Goal: Task Accomplishment & Management: Complete application form

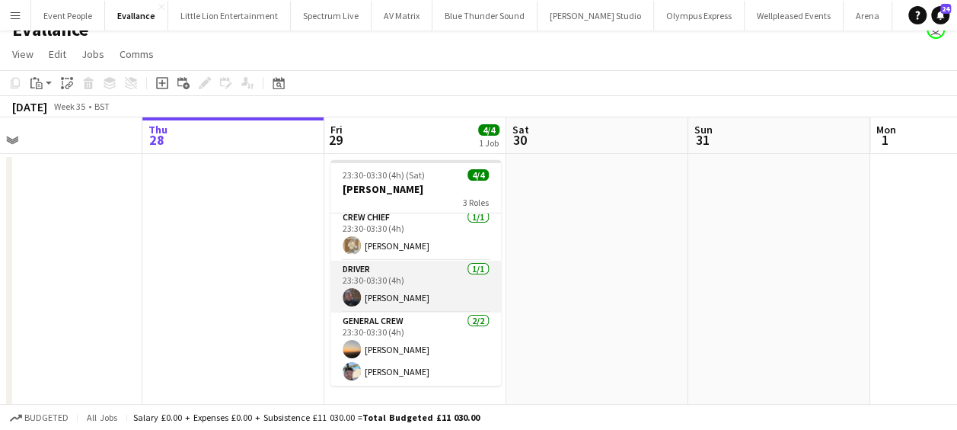
scroll to position [30, 0]
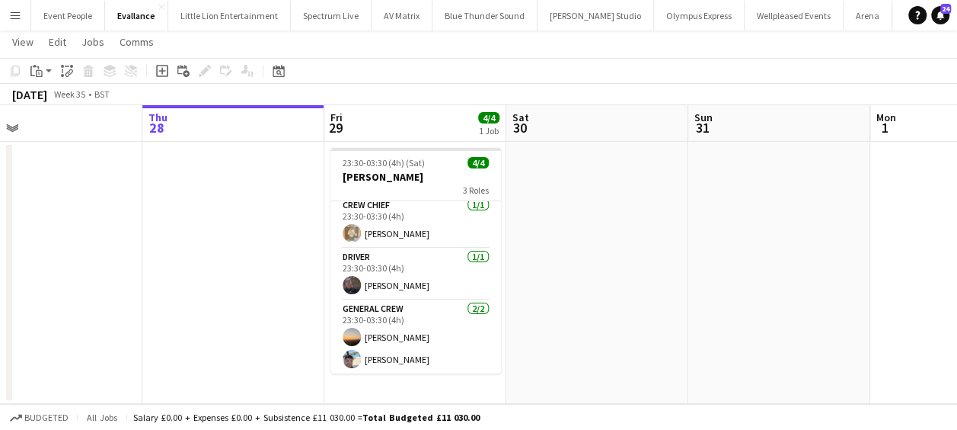
click at [414, 382] on app-date-cell "23:30-03:30 (4h) (Sat) 4/4 [PERSON_NAME] 3 Roles Crew Chief [DATE] 23:30-03:30 …" at bounding box center [415, 273] width 182 height 262
click at [161, 70] on icon "Add job" at bounding box center [162, 71] width 12 height 12
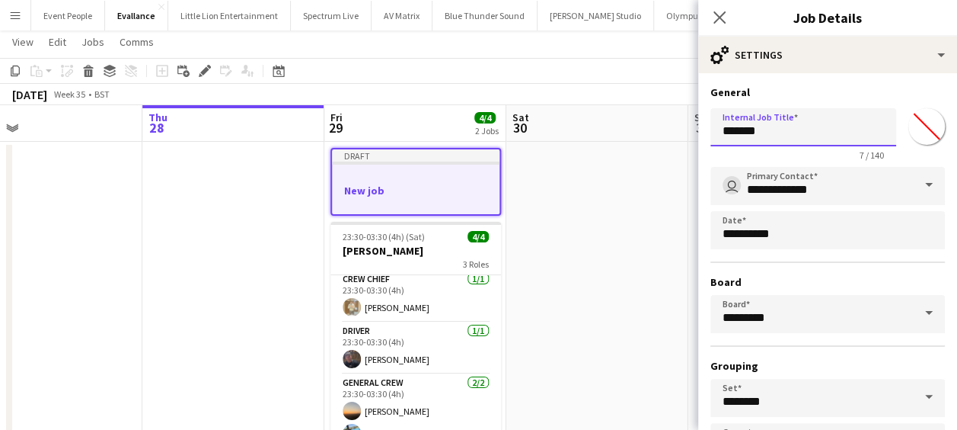
drag, startPoint x: 780, startPoint y: 128, endPoint x: 688, endPoint y: 131, distance: 92.2
click at [688, 133] on body "Menu Boards Boards Boards All jobs Status Workforce Workforce My Workforce Recr…" at bounding box center [478, 236] width 957 height 532
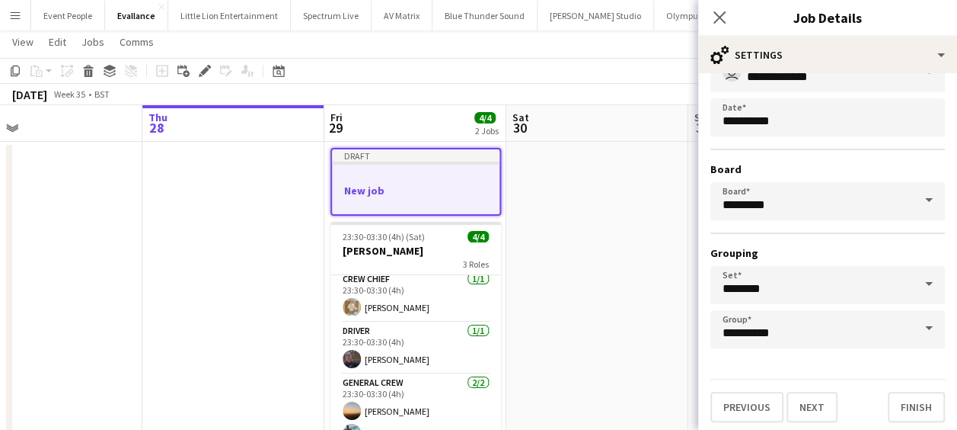
scroll to position [117, 0]
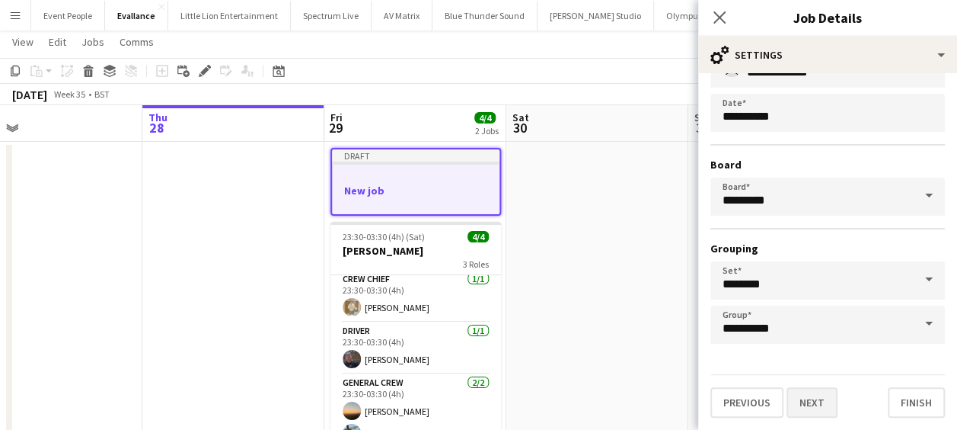
type input "**********"
click at [809, 401] on button "Next" at bounding box center [812, 402] width 51 height 30
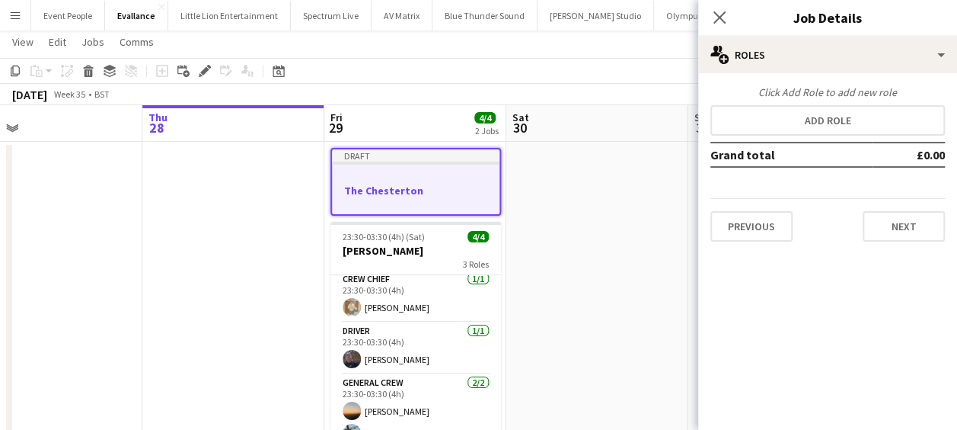
scroll to position [0, 0]
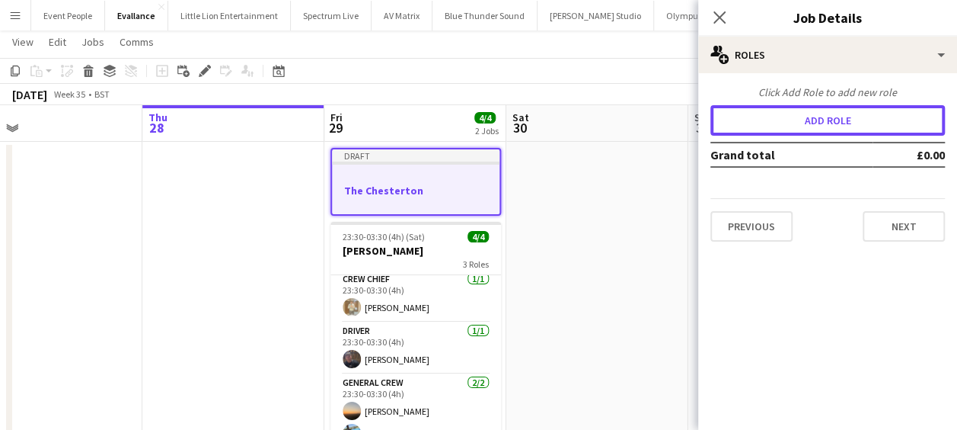
click at [803, 123] on button "Add role" at bounding box center [828, 120] width 235 height 30
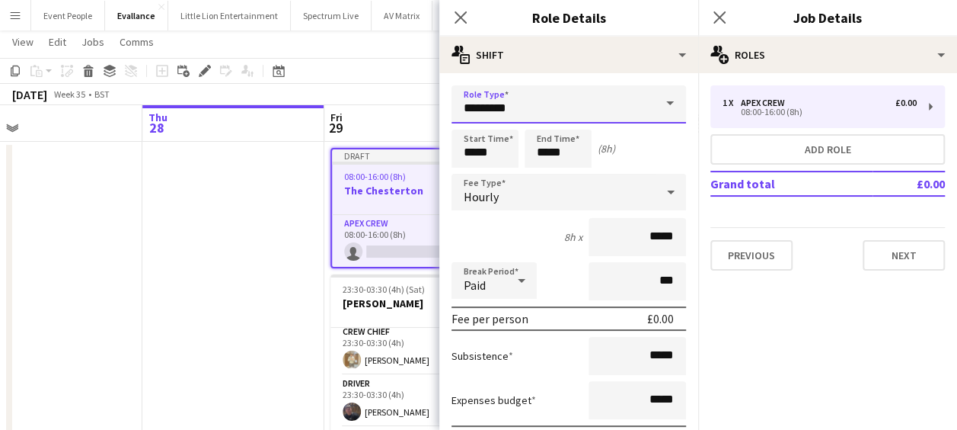
drag, startPoint x: 579, startPoint y: 120, endPoint x: 455, endPoint y: 120, distance: 123.4
click at [456, 120] on input "*********" at bounding box center [569, 104] width 235 height 38
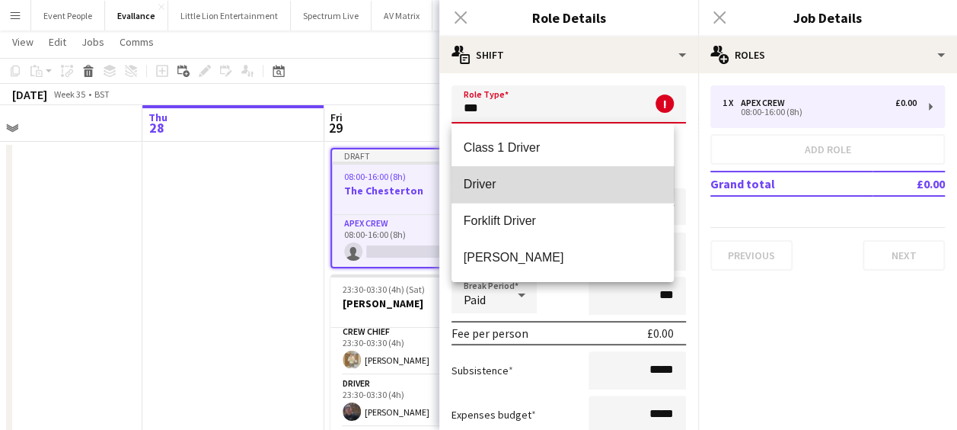
click at [498, 180] on span "Driver" at bounding box center [563, 184] width 199 height 14
type input "******"
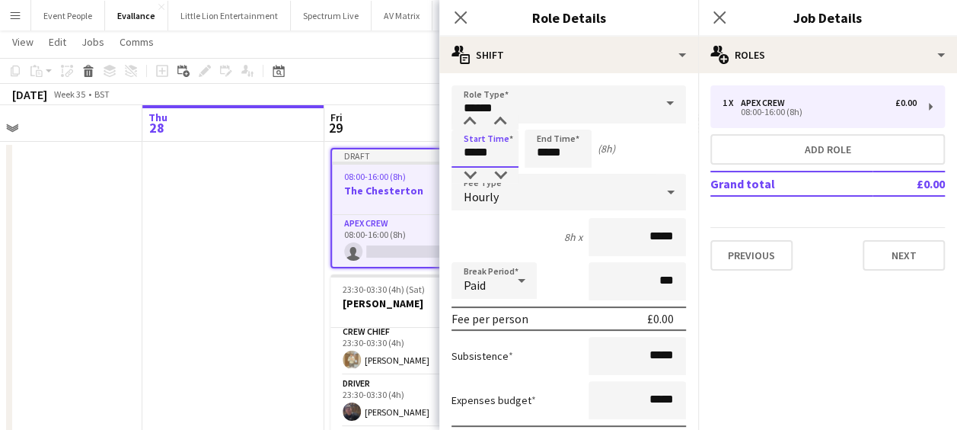
drag, startPoint x: 490, startPoint y: 155, endPoint x: 446, endPoint y: 152, distance: 45.0
type input "*****"
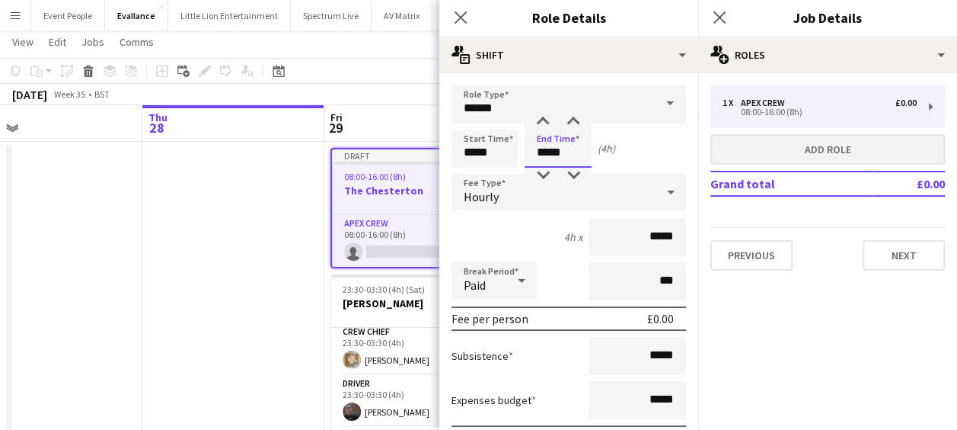
type input "*****"
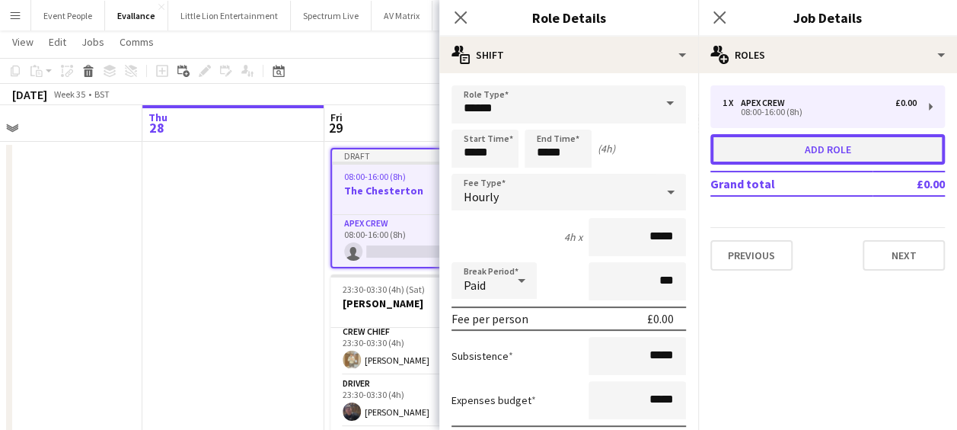
click at [797, 161] on button "Add role" at bounding box center [828, 149] width 235 height 30
type input "*********"
type input "*****"
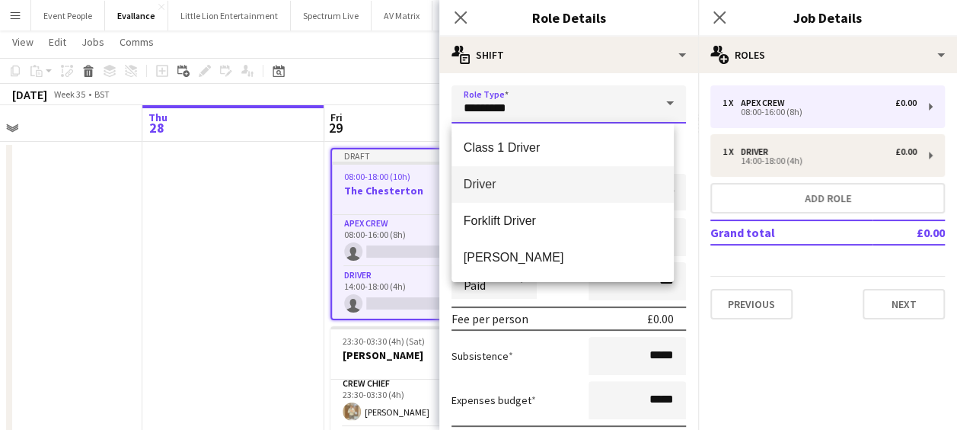
drag, startPoint x: 517, startPoint y: 113, endPoint x: 370, endPoint y: 120, distance: 147.2
click at [372, 120] on body "Menu Boards Boards Boards All jobs Status Workforce Workforce My Workforce Recr…" at bounding box center [478, 236] width 957 height 532
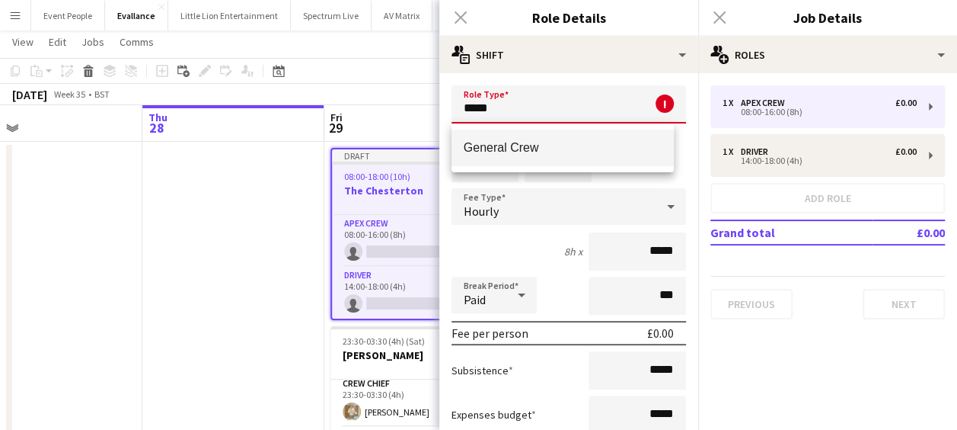
click at [506, 145] on span "General Crew" at bounding box center [563, 147] width 199 height 14
type input "**********"
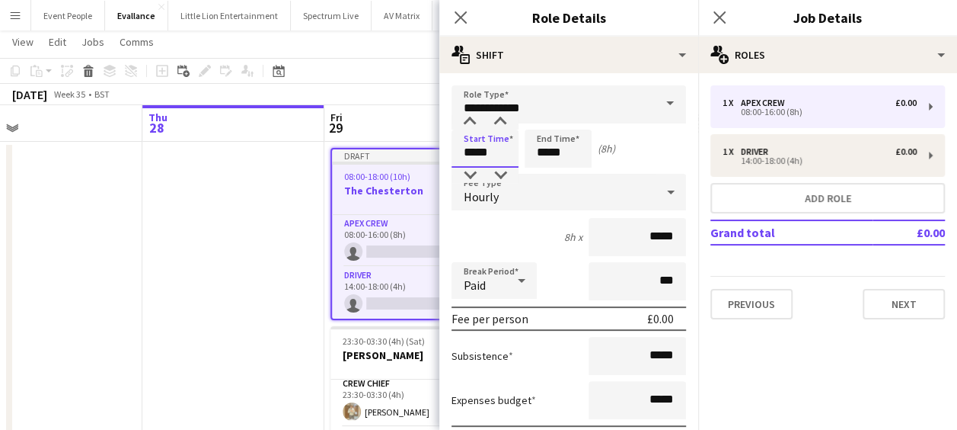
drag, startPoint x: 502, startPoint y: 158, endPoint x: 407, endPoint y: 162, distance: 95.3
click at [407, 162] on body "Menu Boards Boards Boards All jobs Status Workforce Workforce My Workforce Recr…" at bounding box center [478, 236] width 957 height 532
type input "*****"
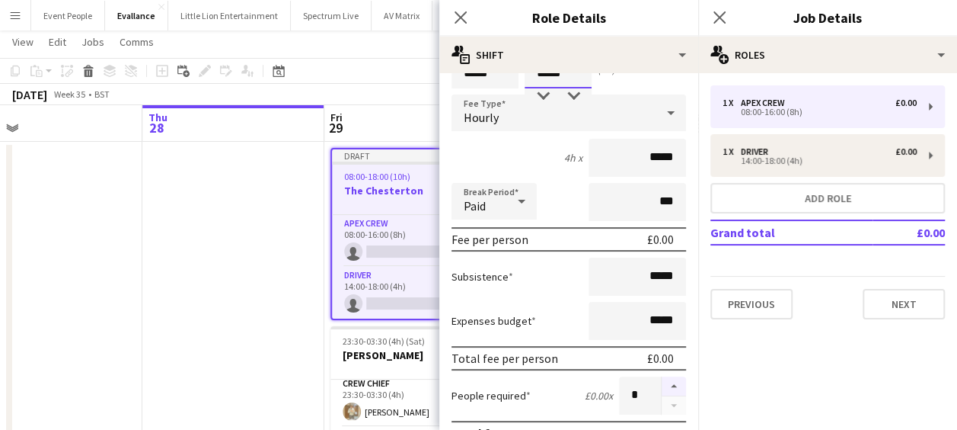
scroll to position [152, 0]
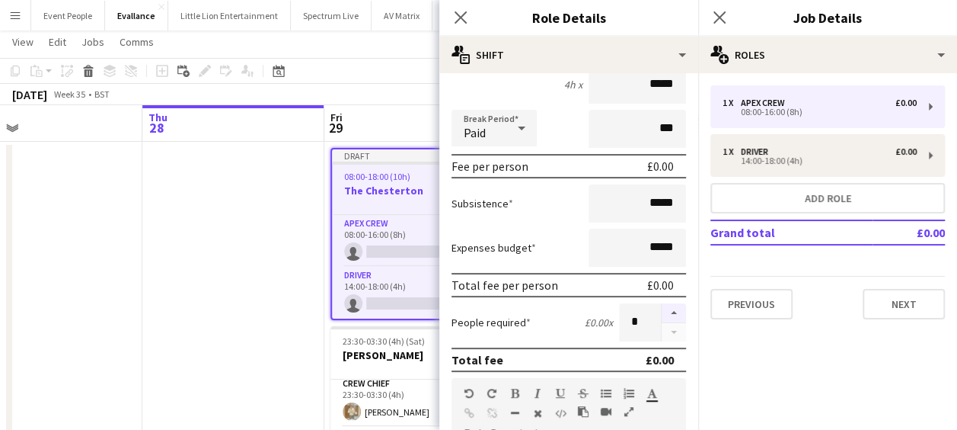
type input "*****"
click at [662, 308] on button "button" at bounding box center [674, 313] width 24 height 20
type input "*"
drag, startPoint x: 637, startPoint y: 208, endPoint x: 681, endPoint y: 203, distance: 44.4
click at [681, 203] on form "**********" at bounding box center [568, 367] width 259 height 868
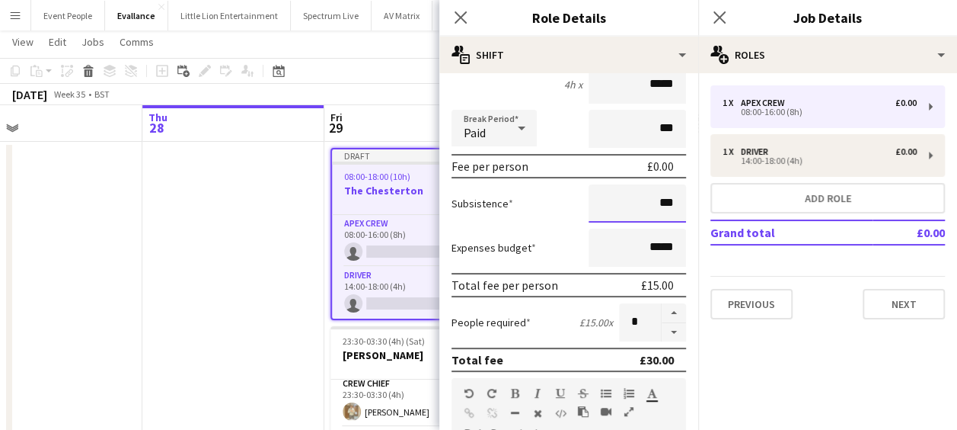
type input "******"
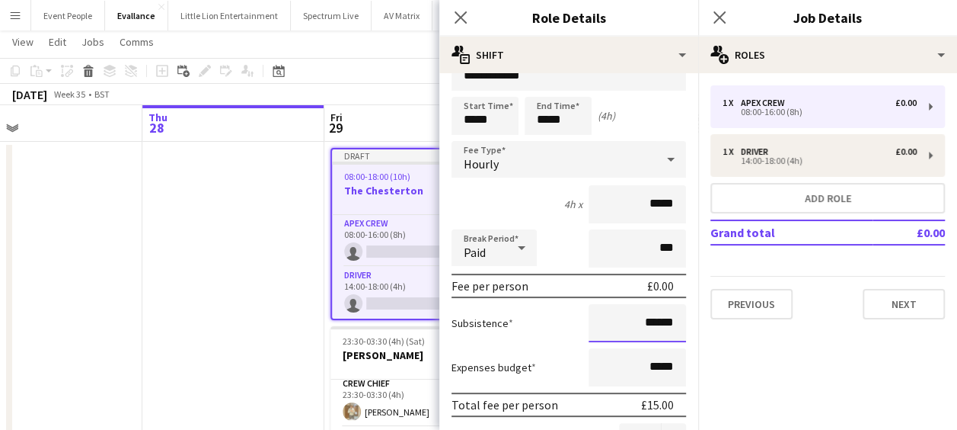
scroll to position [0, 0]
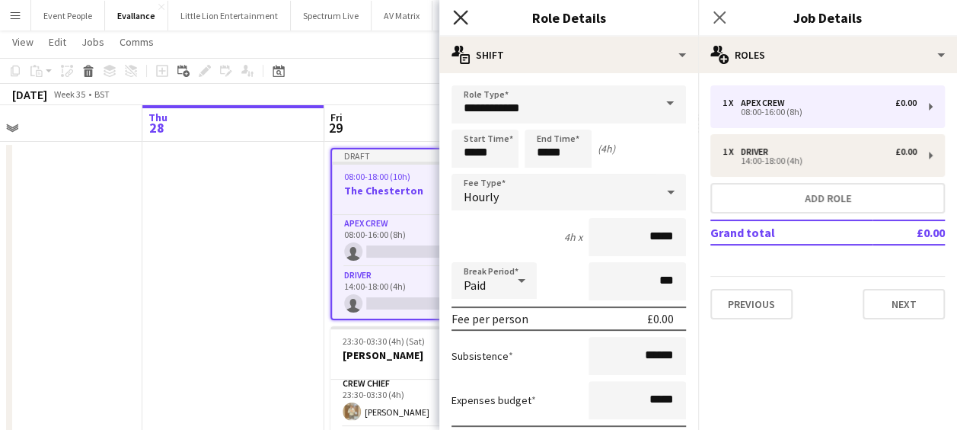
click at [456, 19] on icon "Close pop-in" at bounding box center [460, 17] width 14 height 14
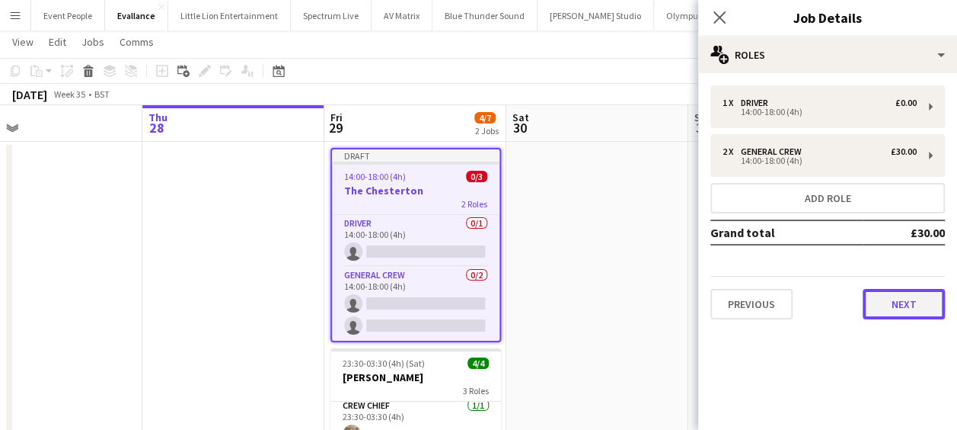
click at [890, 297] on button "Next" at bounding box center [904, 304] width 82 height 30
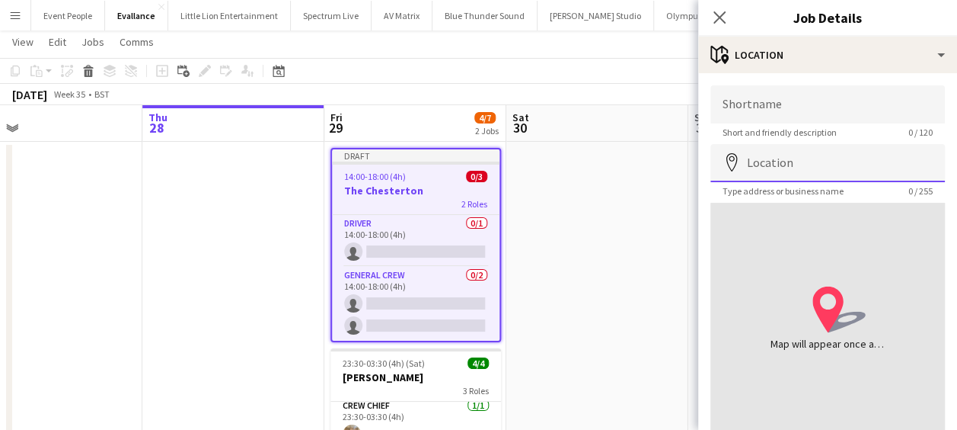
click at [794, 162] on input "Location" at bounding box center [828, 163] width 235 height 38
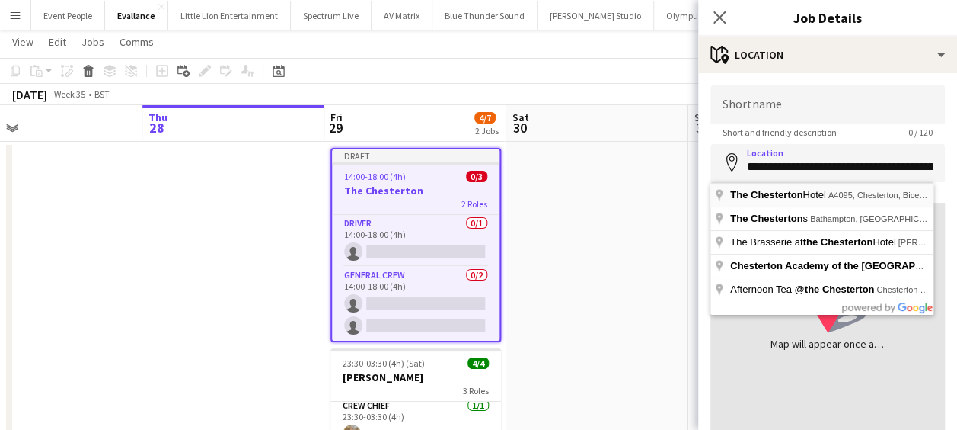
type input "**********"
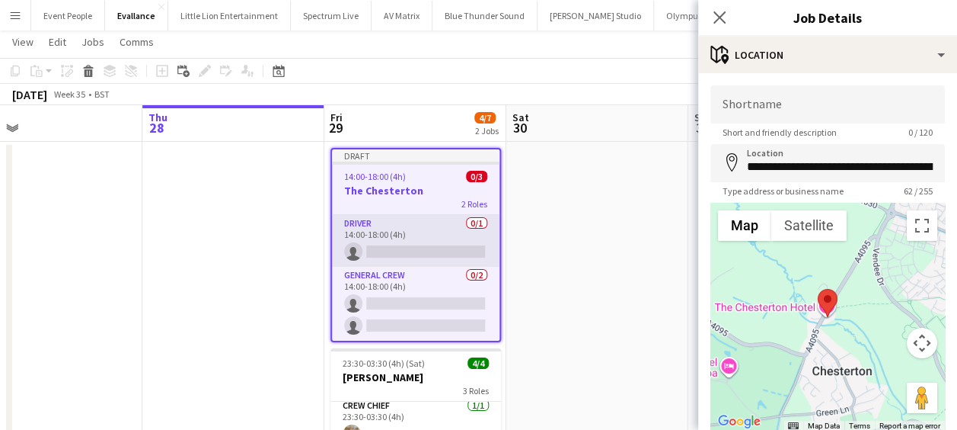
click at [401, 220] on app-card-role "Driver 0/1 14:00-18:00 (4h) single-neutral-actions" at bounding box center [416, 241] width 168 height 52
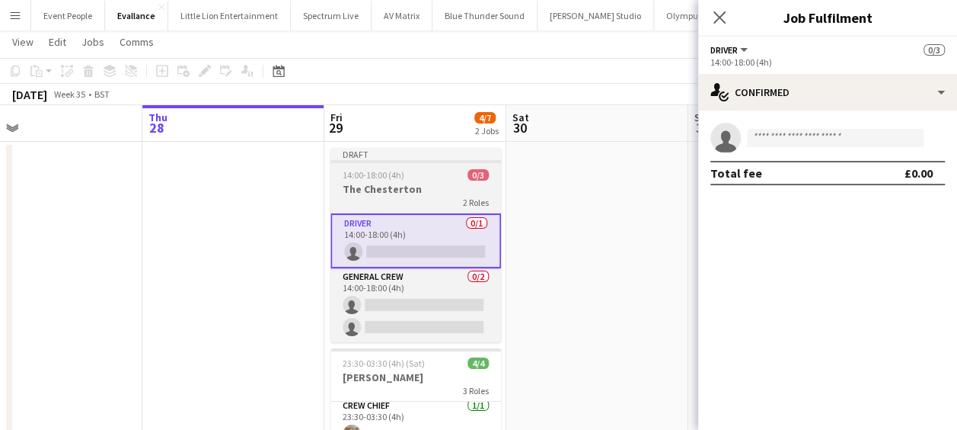
click at [370, 181] on app-job-card "Draft 14:00-18:00 (4h) 0/3 The Chesterton 2 Roles Driver 0/1 14:00-18:00 (4h) s…" at bounding box center [416, 245] width 171 height 194
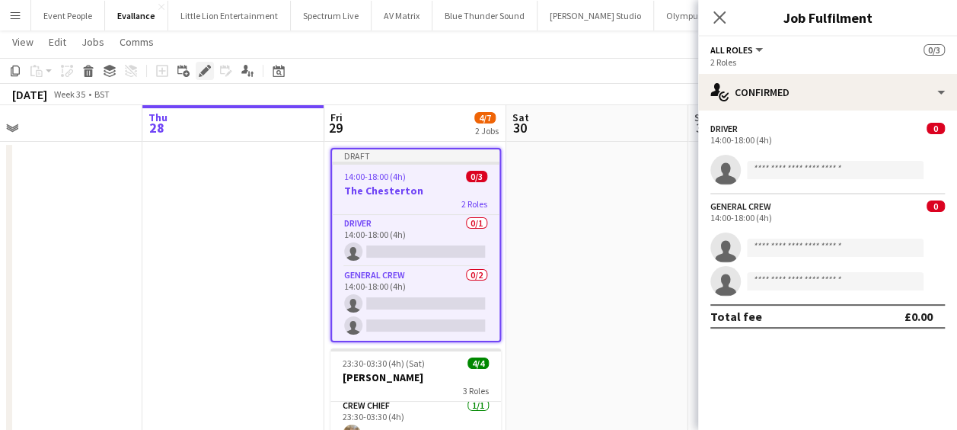
click at [201, 69] on icon "Edit" at bounding box center [205, 71] width 12 height 12
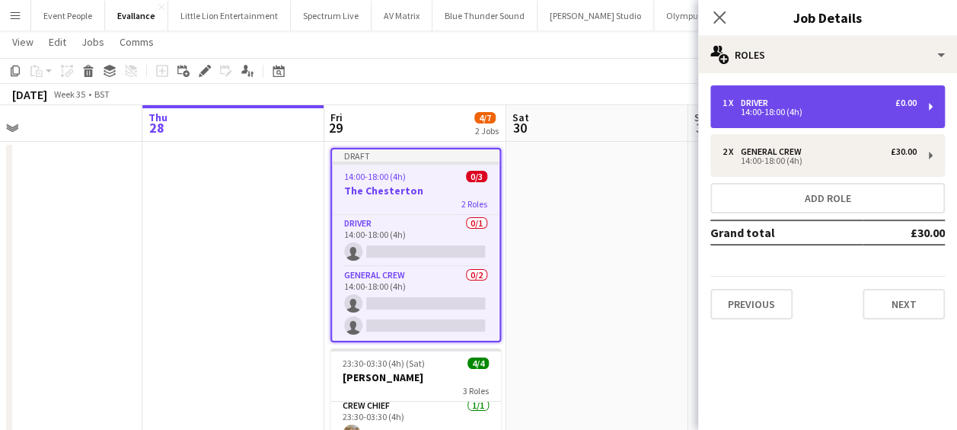
click at [789, 97] on div "1 x Driver £0.00" at bounding box center [820, 102] width 194 height 11
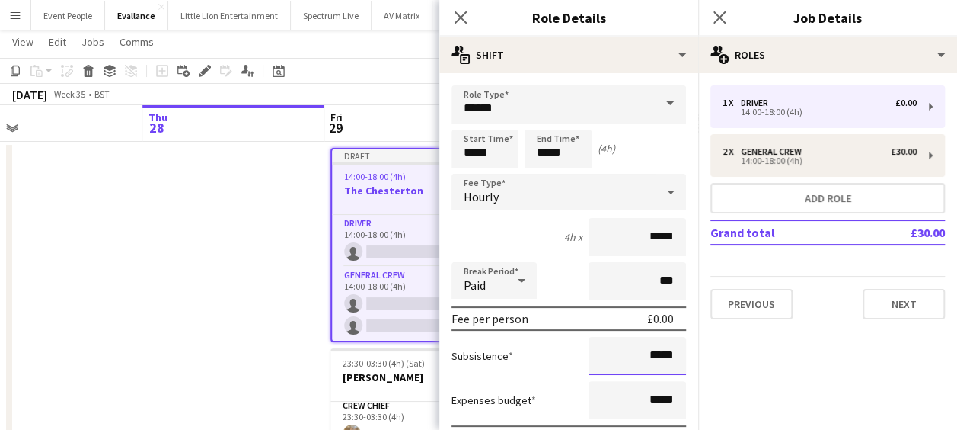
drag, startPoint x: 641, startPoint y: 356, endPoint x: 682, endPoint y: 358, distance: 41.9
type input "******"
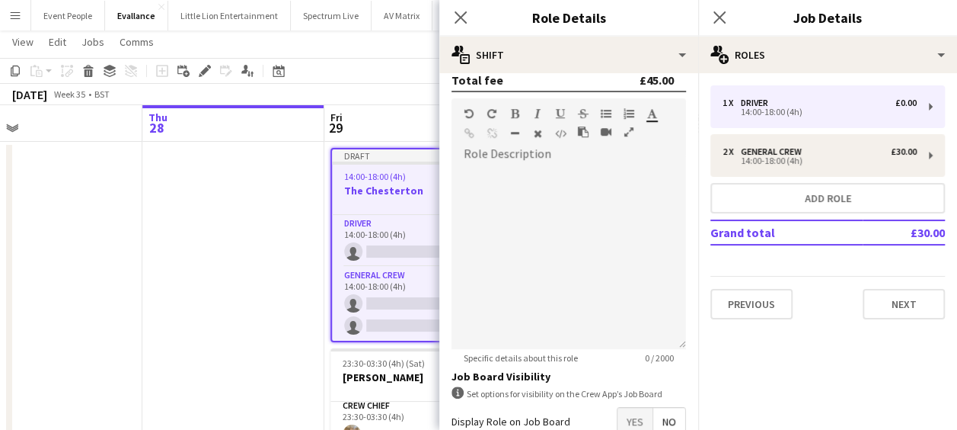
scroll to position [523, 0]
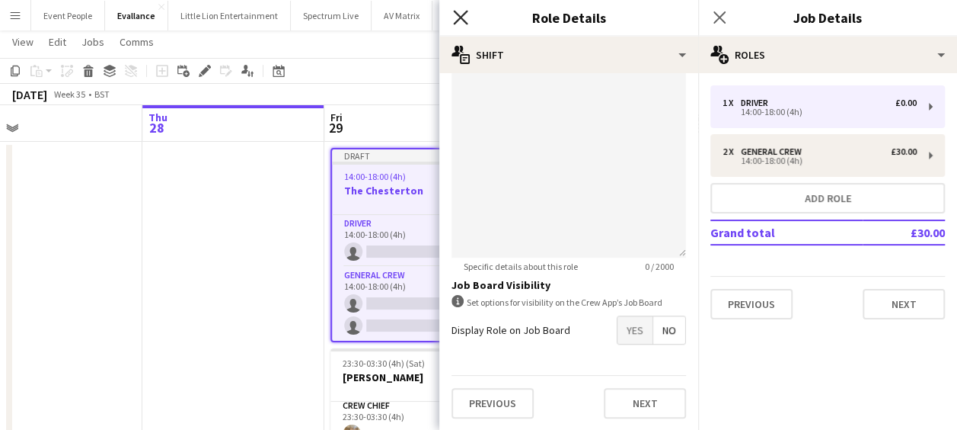
click at [463, 23] on icon "Close pop-in" at bounding box center [460, 17] width 14 height 14
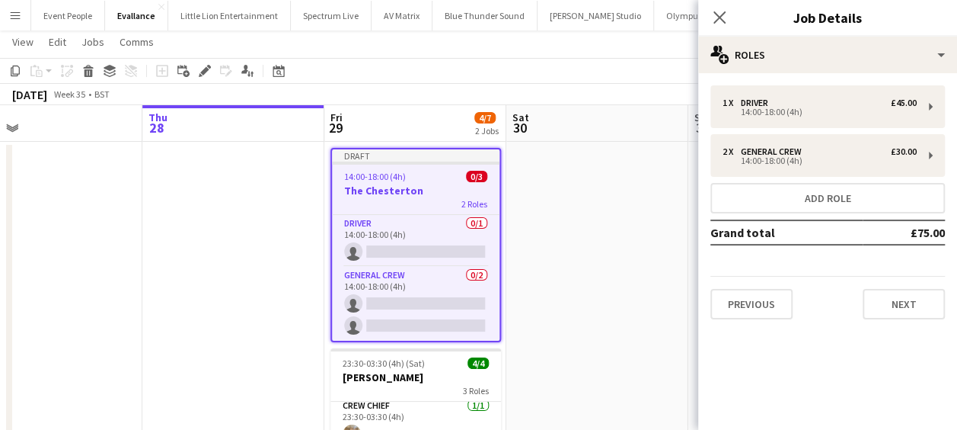
drag, startPoint x: 407, startPoint y: 240, endPoint x: 554, endPoint y: 230, distance: 147.3
click at [407, 241] on app-card-role "Driver 0/1 14:00-18:00 (4h) single-neutral-actions" at bounding box center [416, 241] width 168 height 52
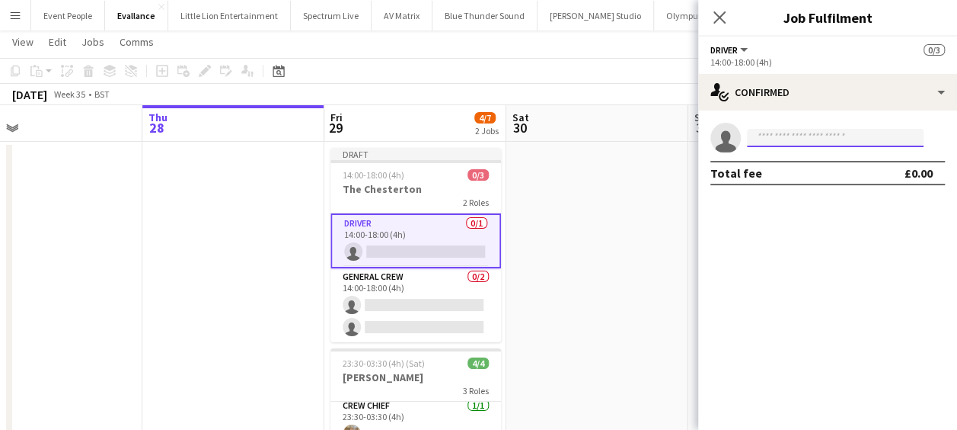
click at [793, 132] on input at bounding box center [835, 138] width 177 height 18
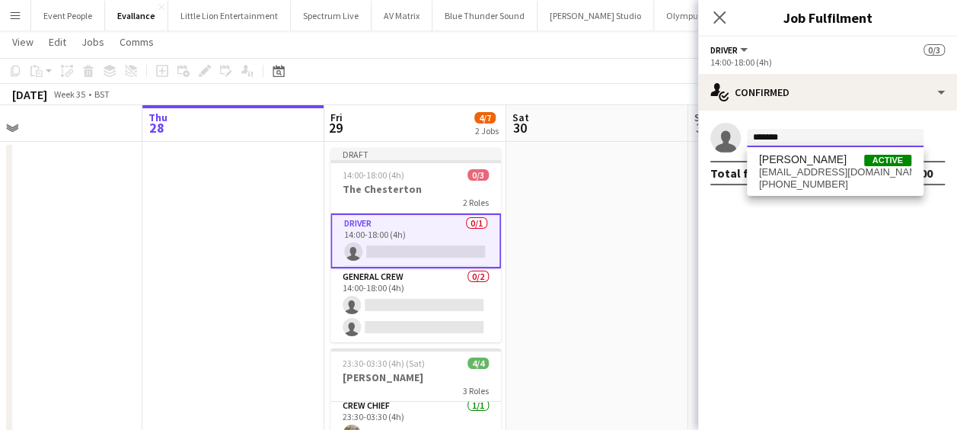
scroll to position [0, 0]
type input "*******"
click at [859, 176] on span "[EMAIL_ADDRESS][DOMAIN_NAME]" at bounding box center [835, 172] width 152 height 12
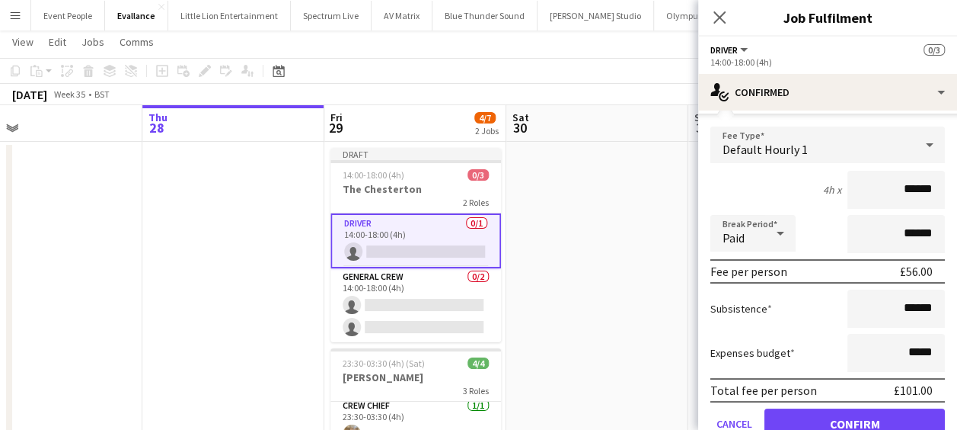
scroll to position [76, 0]
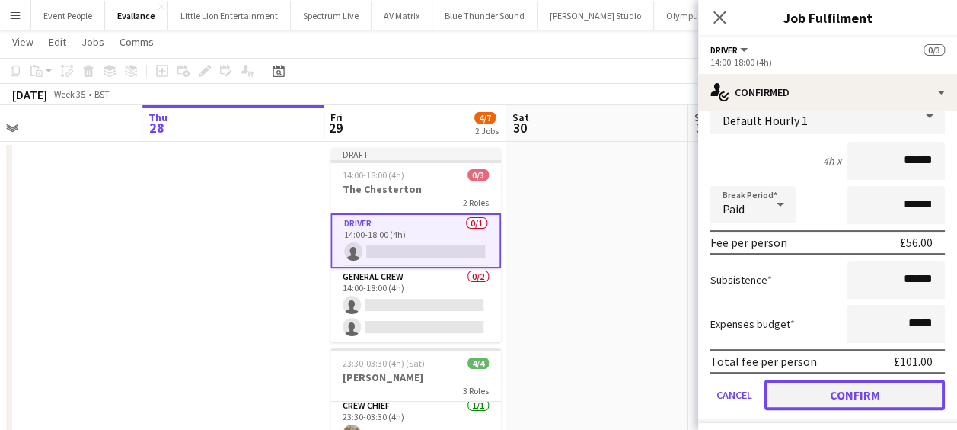
click at [843, 397] on button "Confirm" at bounding box center [855, 394] width 181 height 30
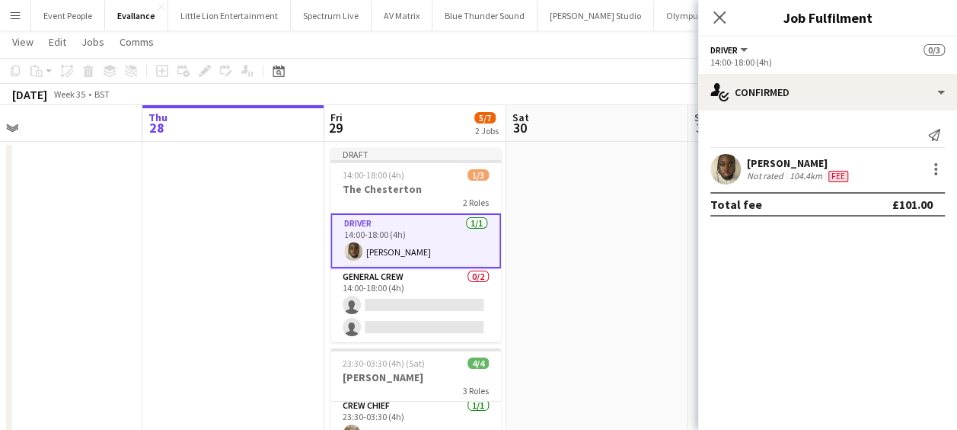
scroll to position [0, 0]
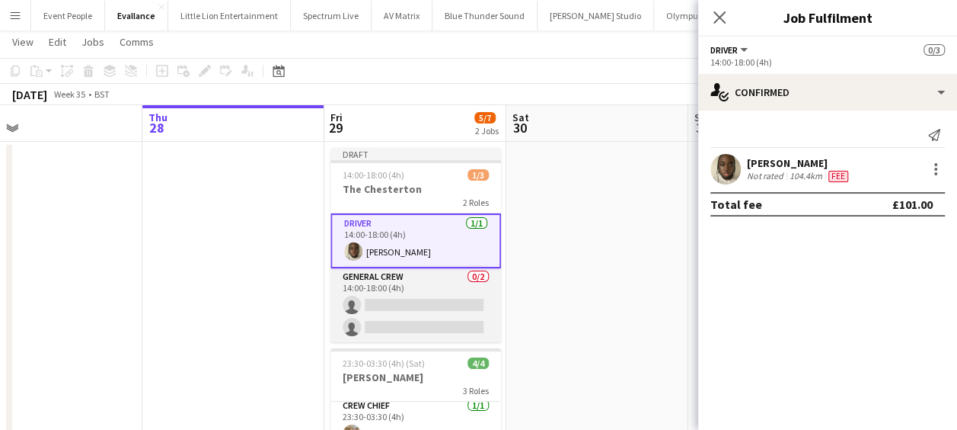
click at [425, 306] on app-card-role "General Crew 0/2 14:00-18:00 (4h) single-neutral-actions single-neutral-actions" at bounding box center [416, 305] width 171 height 74
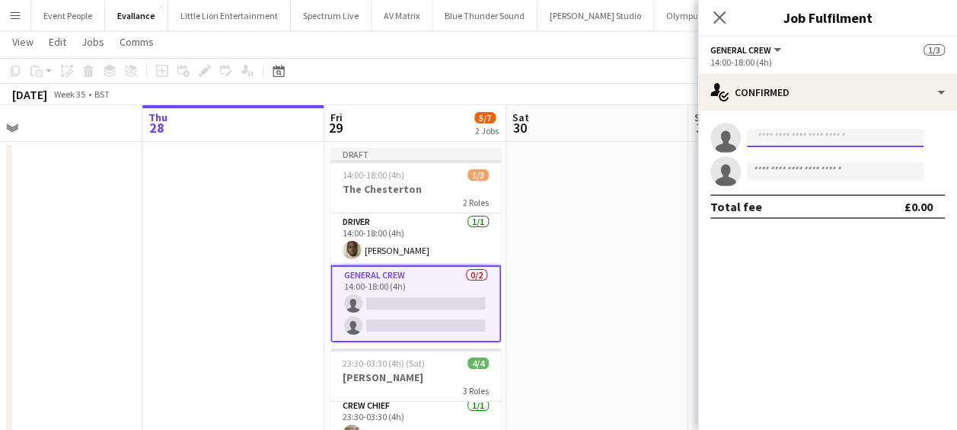
click at [835, 133] on input at bounding box center [835, 138] width 177 height 18
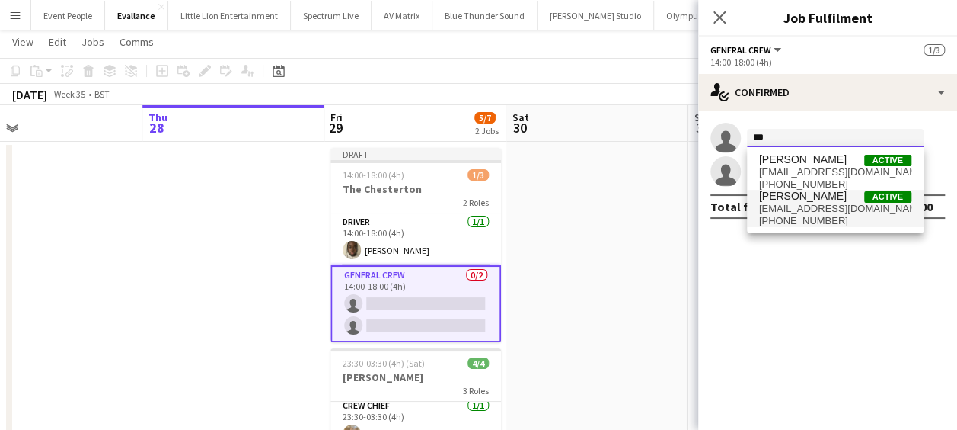
type input "***"
click at [804, 206] on span "[EMAIL_ADDRESS][DOMAIN_NAME]" at bounding box center [835, 209] width 152 height 12
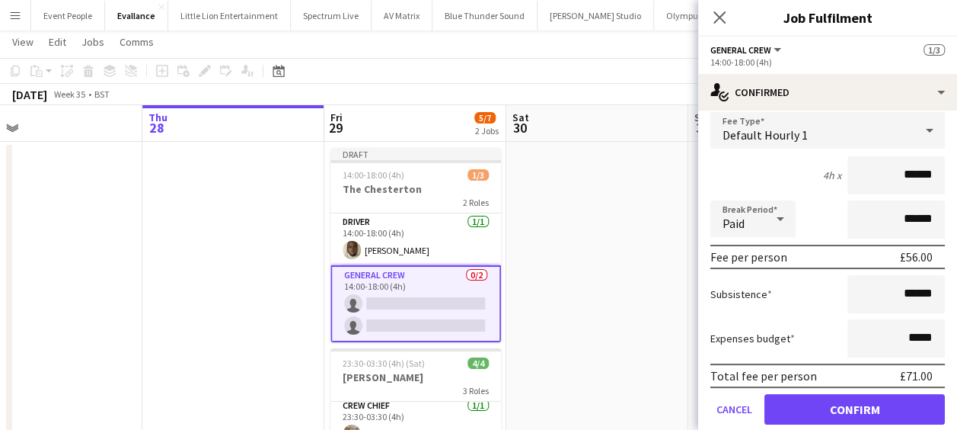
scroll to position [146, 0]
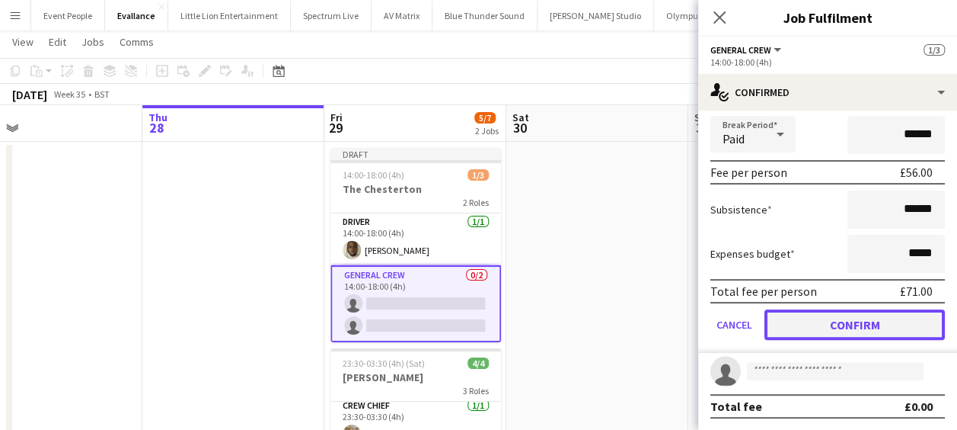
click at [857, 313] on button "Confirm" at bounding box center [855, 324] width 181 height 30
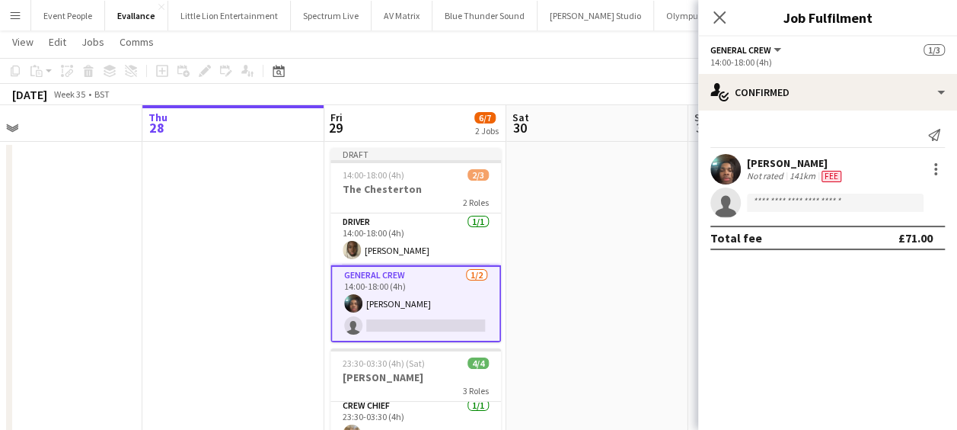
scroll to position [0, 0]
click at [786, 200] on input at bounding box center [835, 202] width 177 height 18
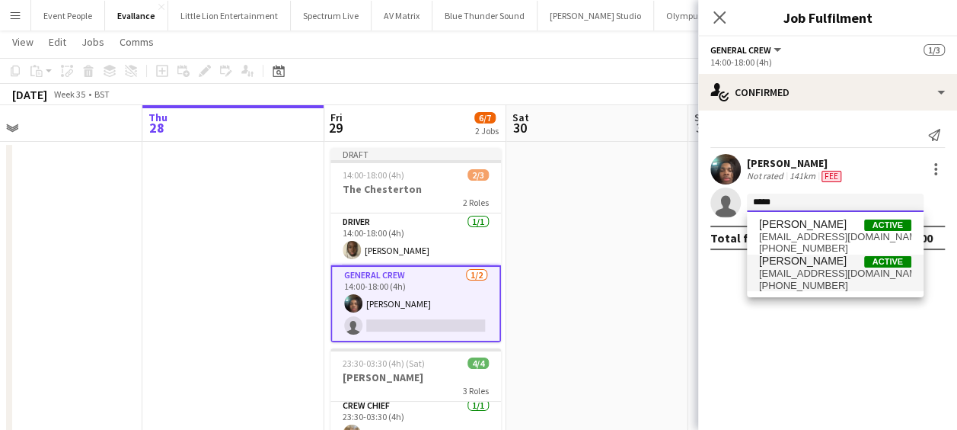
type input "*****"
click at [832, 276] on span "[EMAIL_ADDRESS][DOMAIN_NAME]" at bounding box center [835, 273] width 152 height 12
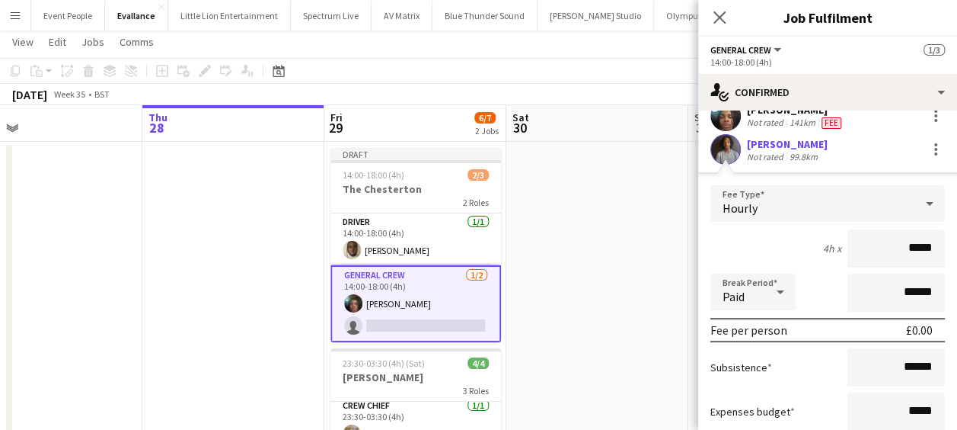
scroll to position [76, 0]
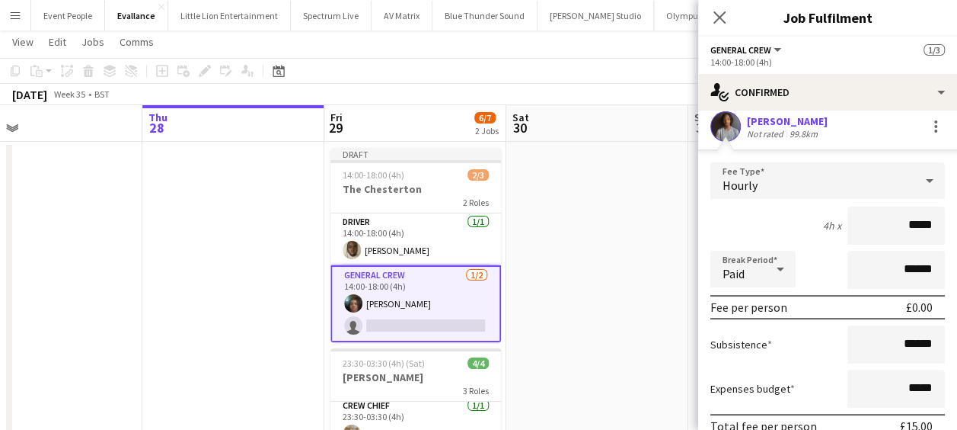
drag, startPoint x: 921, startPoint y: 211, endPoint x: 930, endPoint y: 212, distance: 9.2
click at [929, 212] on input "*****" at bounding box center [896, 225] width 97 height 38
type input "******"
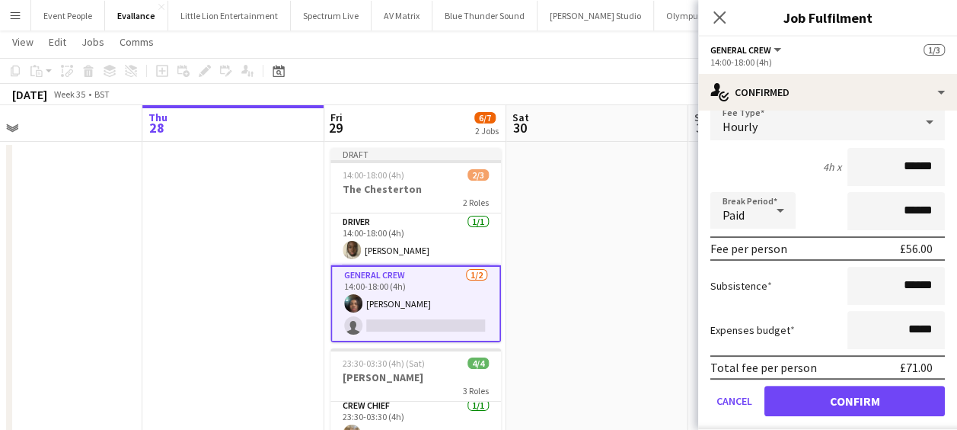
scroll to position [177, 0]
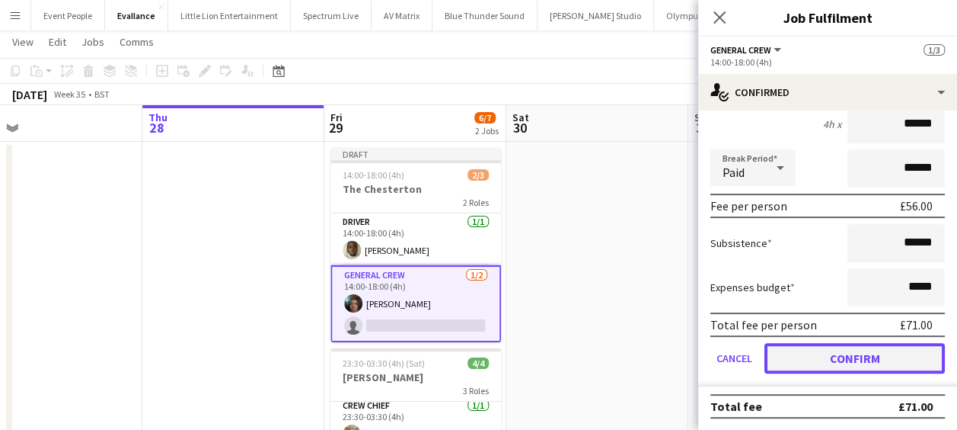
click at [871, 351] on button "Confirm" at bounding box center [855, 358] width 181 height 30
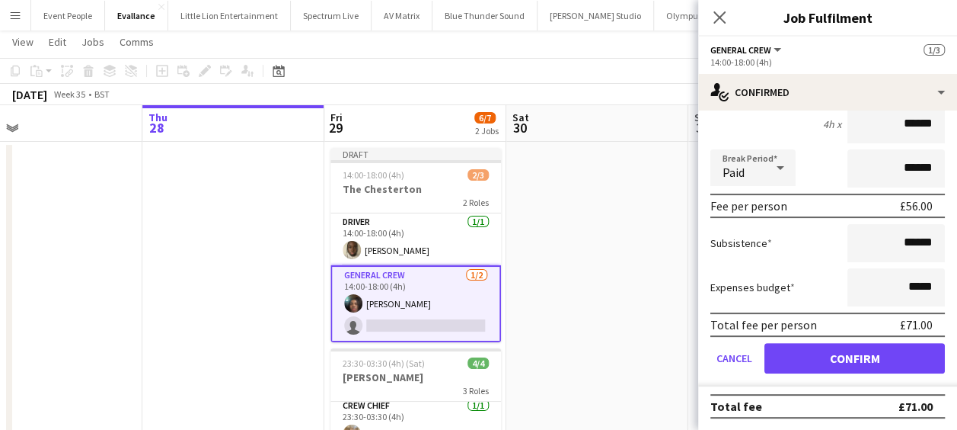
scroll to position [0, 0]
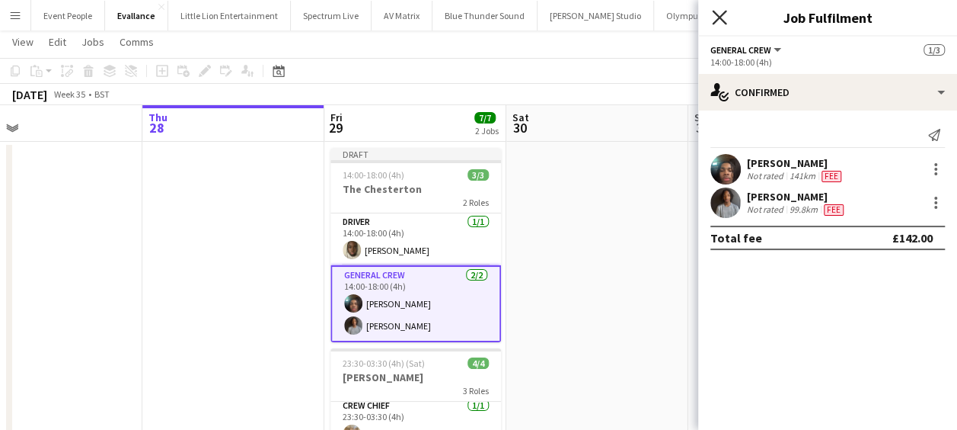
click at [717, 20] on icon at bounding box center [719, 17] width 14 height 14
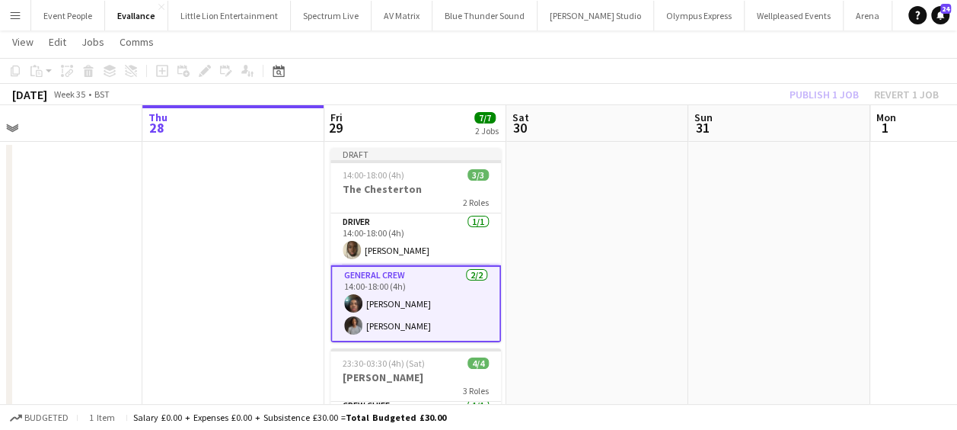
click at [636, 187] on app-date-cell at bounding box center [597, 309] width 182 height 334
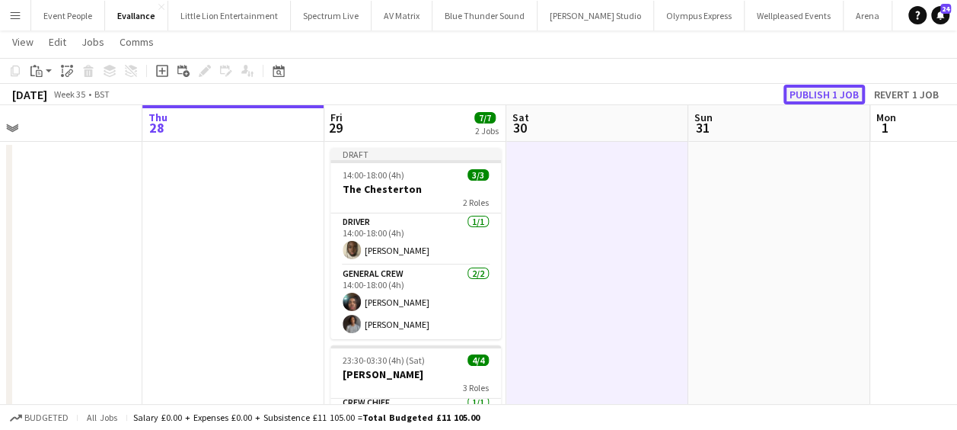
click at [832, 96] on button "Publish 1 job" at bounding box center [824, 95] width 81 height 20
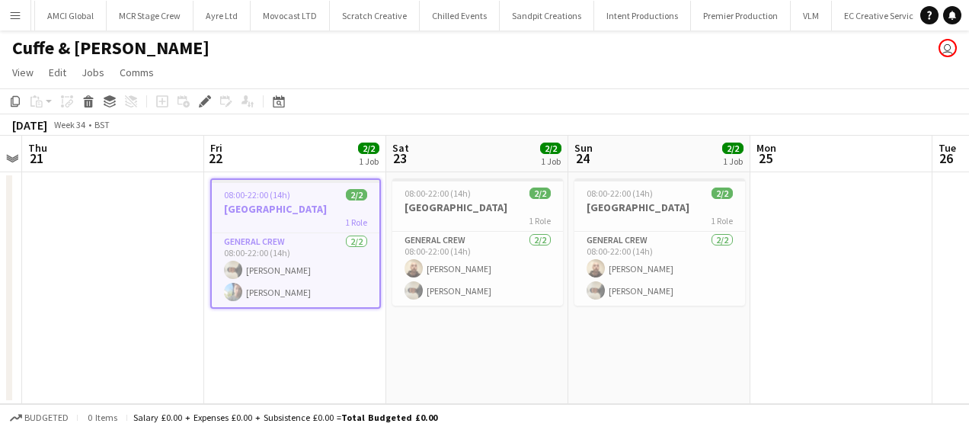
click at [8, 14] on button "Menu" at bounding box center [15, 15] width 30 height 30
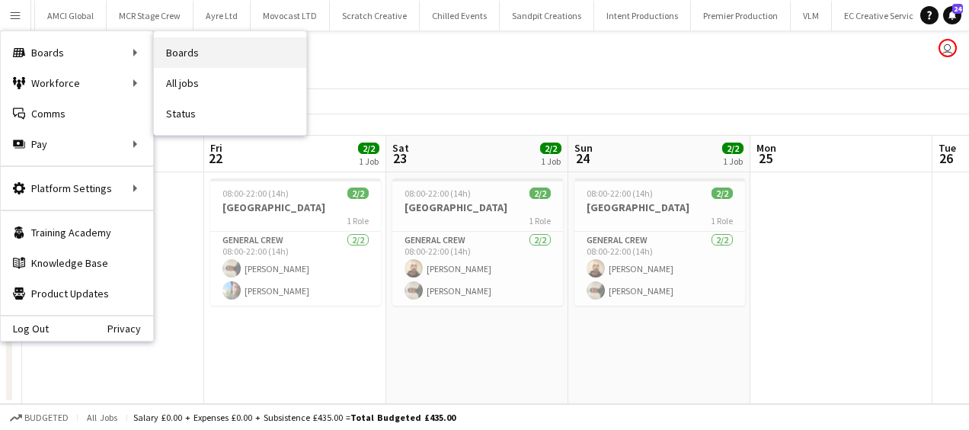
click at [225, 57] on link "Boards" at bounding box center [230, 52] width 152 height 30
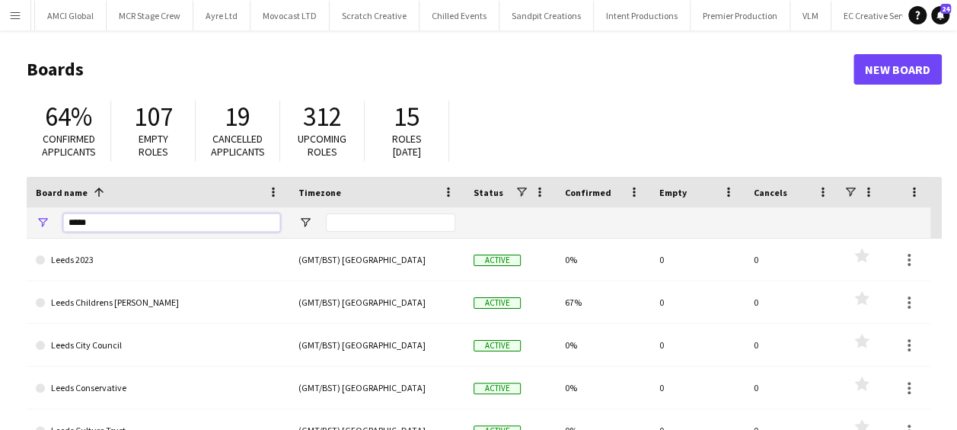
drag, startPoint x: 41, startPoint y: 233, endPoint x: -3, endPoint y: 235, distance: 44.2
click at [0, 235] on html "Menu Boards Boards Boards All jobs Status Workforce Workforce My Workforce Recr…" at bounding box center [478, 290] width 957 height 580
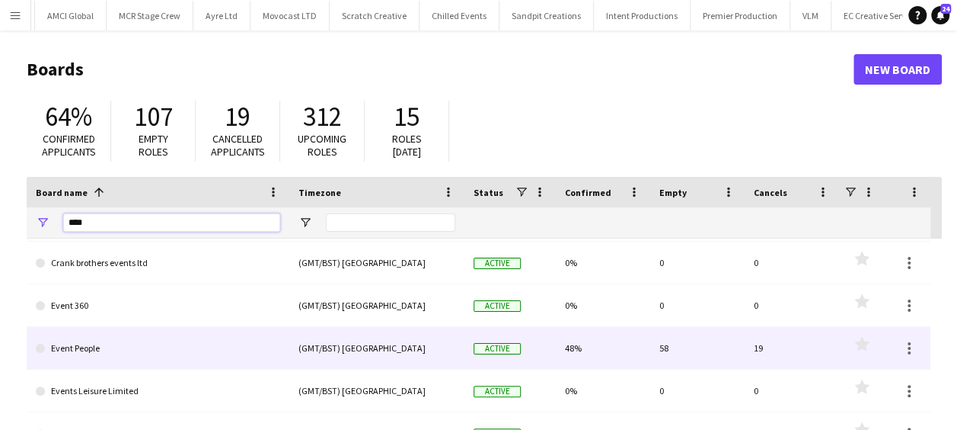
type input "****"
click at [126, 349] on link "Event People" at bounding box center [158, 348] width 244 height 43
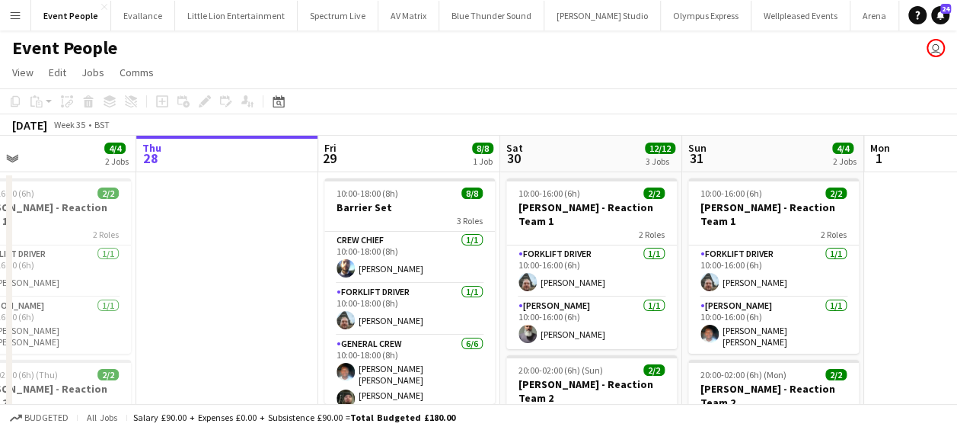
scroll to position [0, 495]
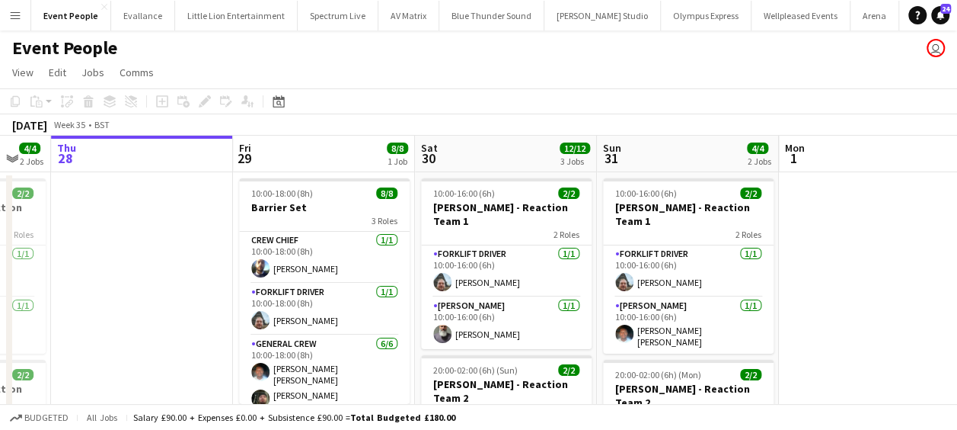
drag, startPoint x: 331, startPoint y: 270, endPoint x: 215, endPoint y: 267, distance: 115.8
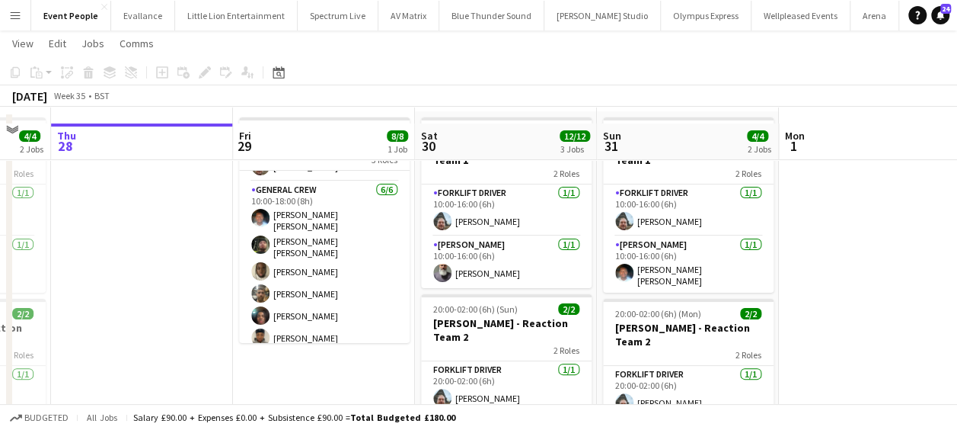
scroll to position [76, 0]
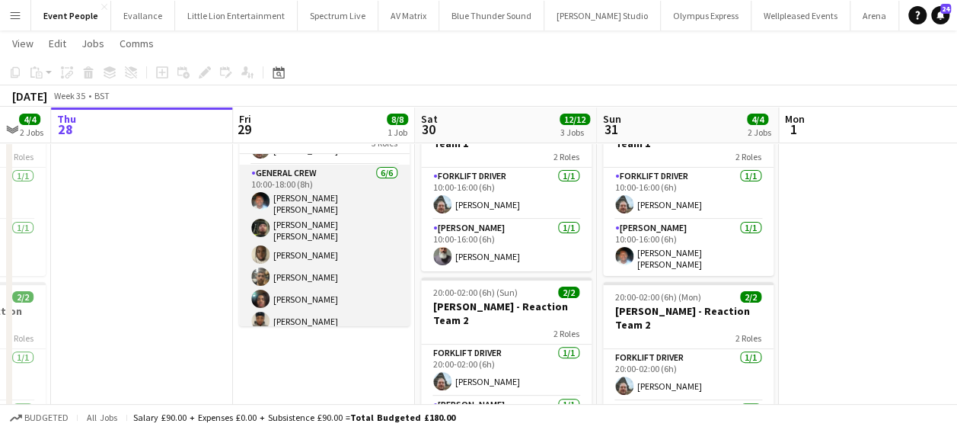
click at [305, 289] on app-card-role "General Crew 6/6 10:00-18:00 (8h) Fitzgerald Williams-Owens Kane O’Neill David …" at bounding box center [324, 250] width 171 height 171
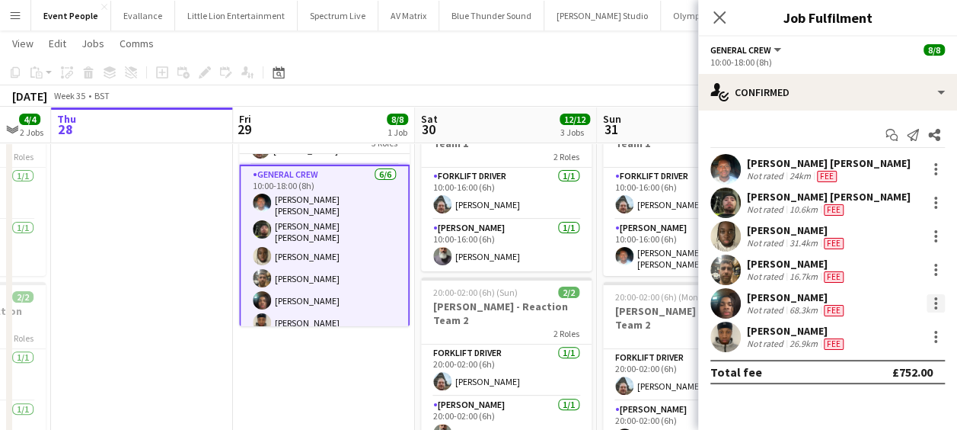
click at [933, 297] on div at bounding box center [936, 303] width 18 height 18
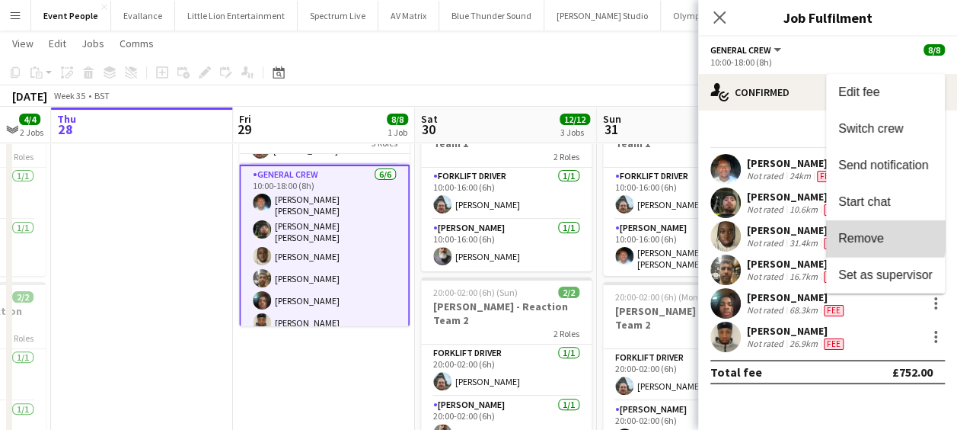
click at [870, 235] on span "Remove" at bounding box center [862, 238] width 46 height 13
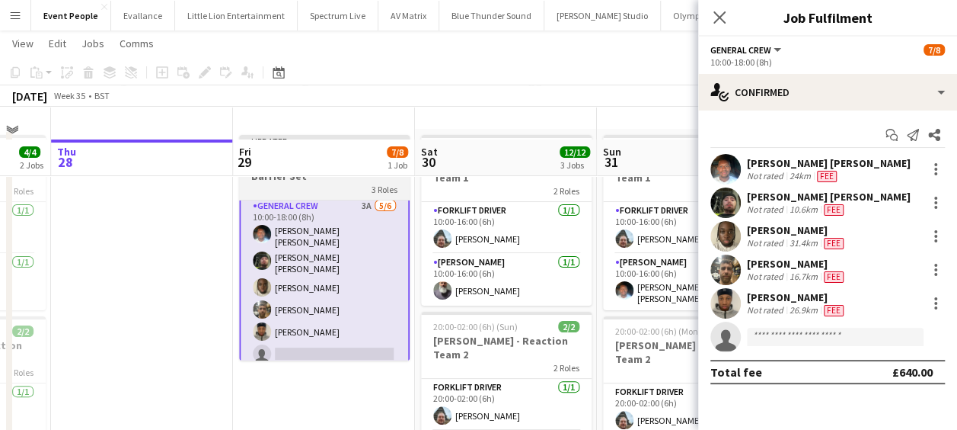
scroll to position [0, 0]
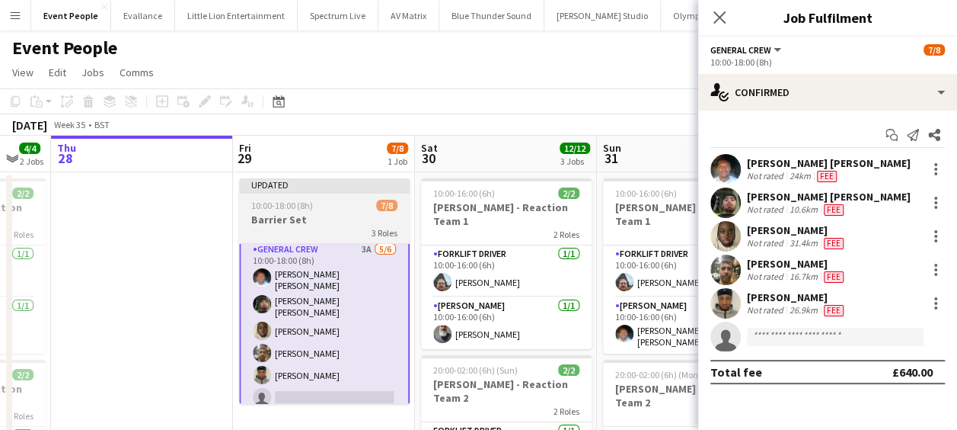
click at [326, 208] on div "10:00-18:00 (8h) 7/8" at bounding box center [324, 205] width 171 height 11
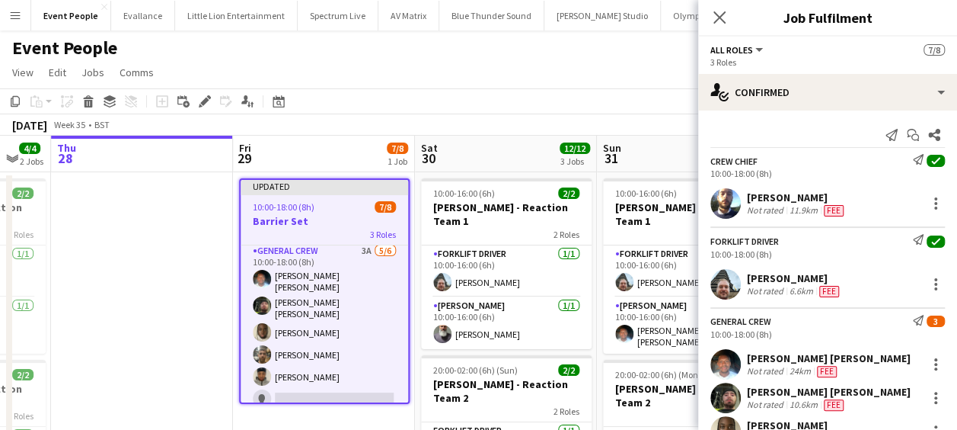
click at [195, 87] on app-page-menu "View Day view expanded Day view collapsed Month view Date picker Jump to today …" at bounding box center [478, 73] width 957 height 29
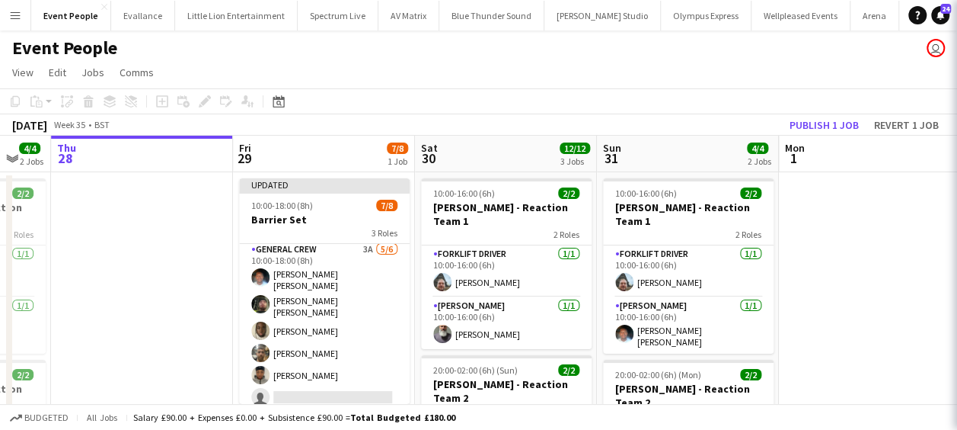
scroll to position [105, 0]
click at [203, 99] on div "Add job Add linked Job Edit Edit linked Job Applicants" at bounding box center [198, 101] width 117 height 18
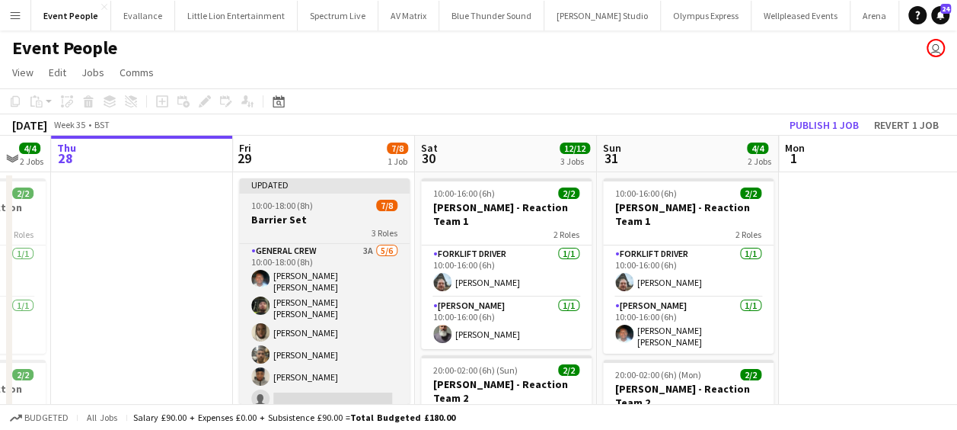
click at [278, 202] on span "10:00-18:00 (8h)" at bounding box center [282, 205] width 62 height 11
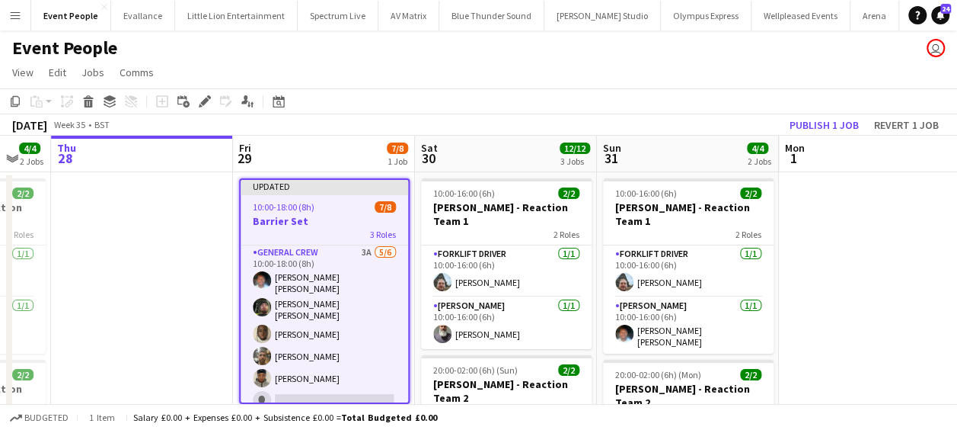
scroll to position [107, 0]
click at [201, 99] on icon "Edit" at bounding box center [205, 101] width 12 height 12
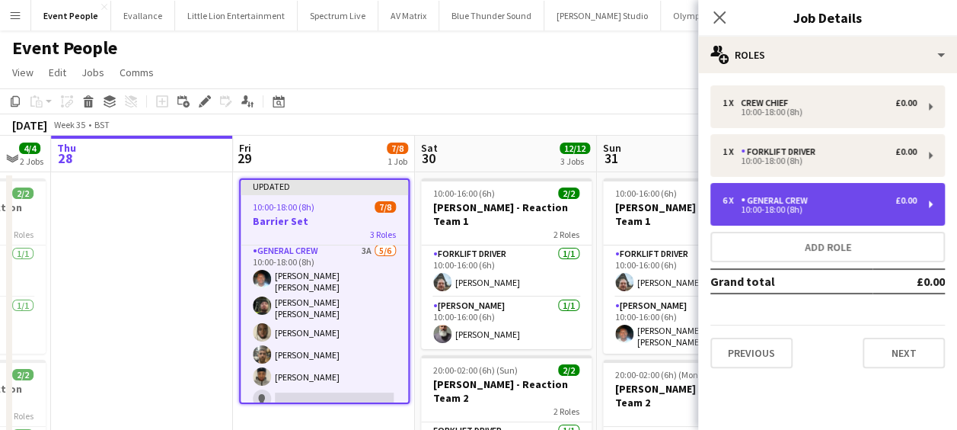
click at [797, 209] on div "10:00-18:00 (8h)" at bounding box center [820, 210] width 194 height 8
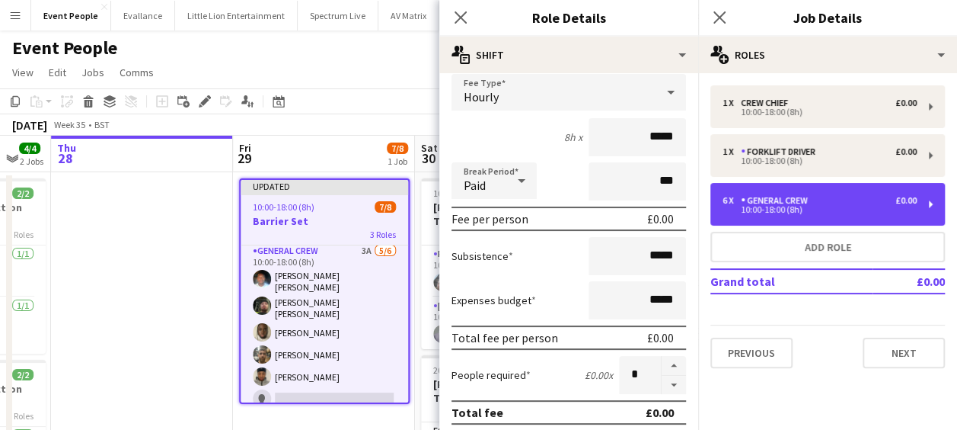
scroll to position [228, 0]
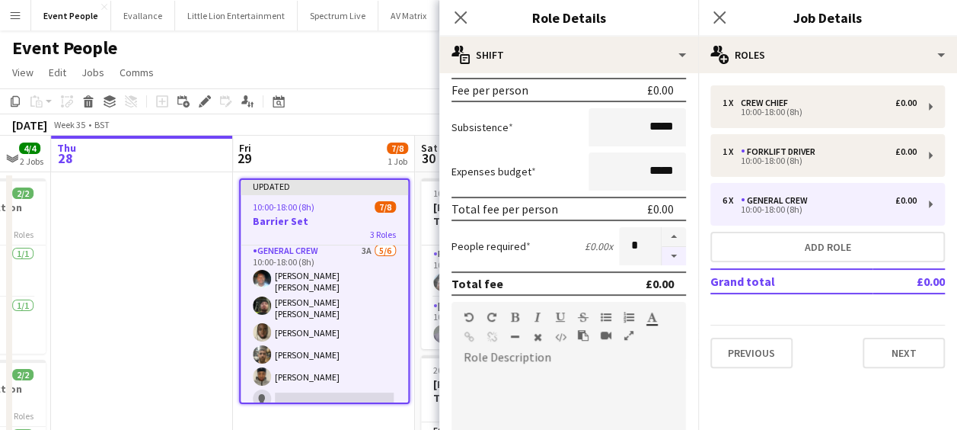
click at [662, 256] on button "button" at bounding box center [674, 256] width 24 height 19
type input "*"
click at [461, 12] on icon "Close pop-in" at bounding box center [460, 17] width 14 height 14
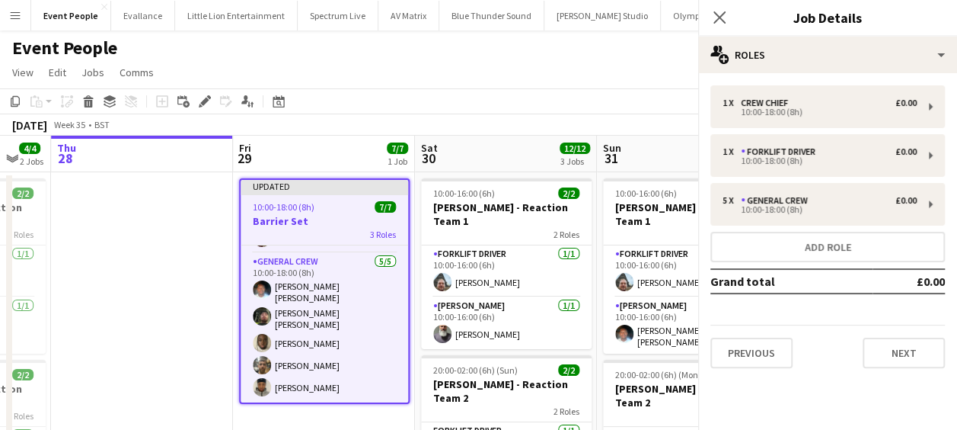
scroll to position [86, 0]
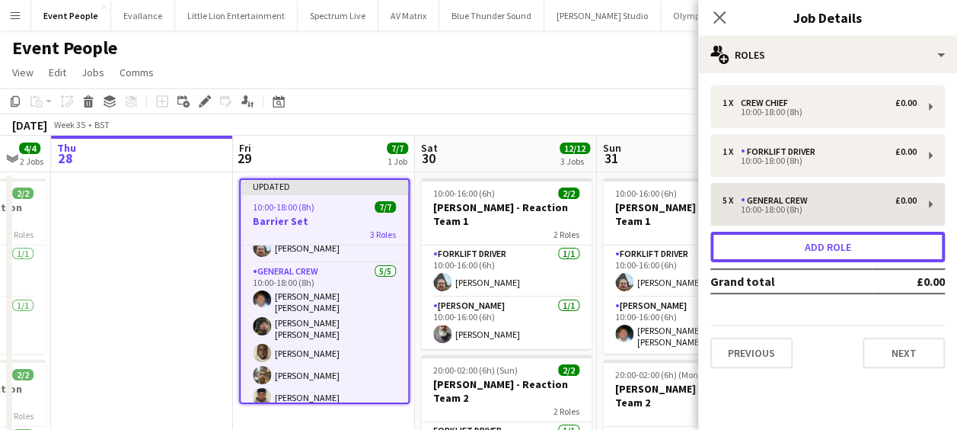
click at [804, 243] on button "Add role" at bounding box center [828, 247] width 235 height 30
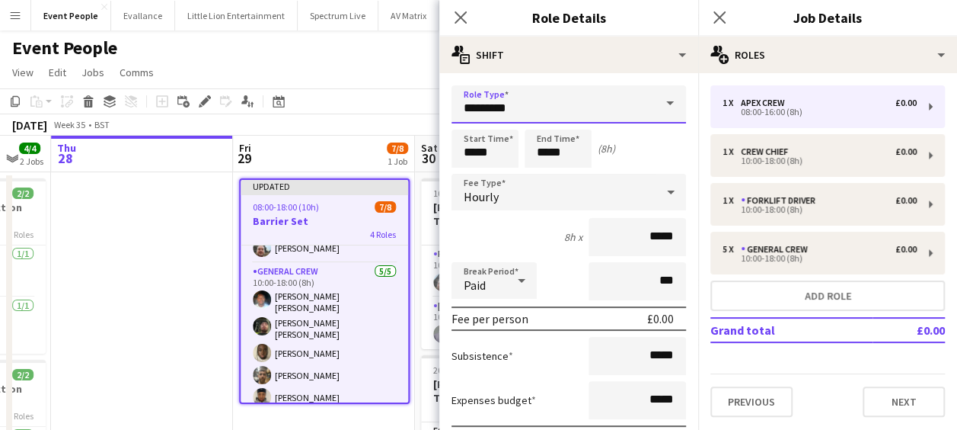
drag, startPoint x: 530, startPoint y: 102, endPoint x: 325, endPoint y: 107, distance: 204.9
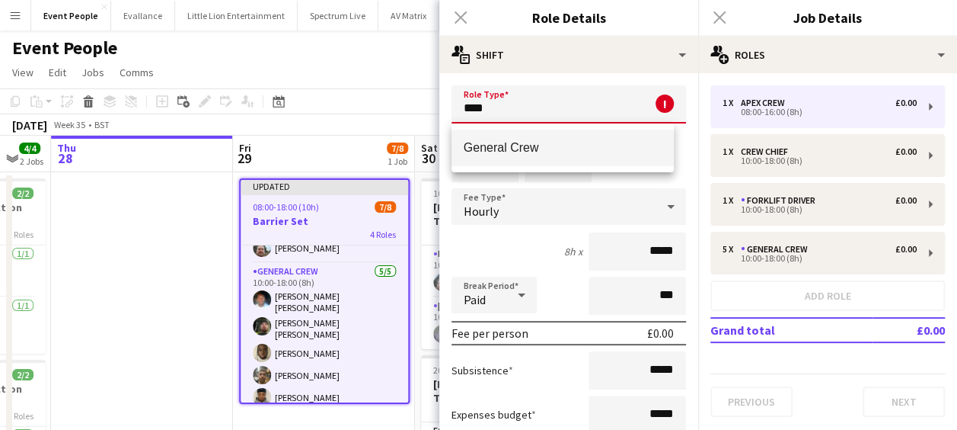
click at [541, 144] on span "General Crew" at bounding box center [563, 147] width 199 height 14
type input "**********"
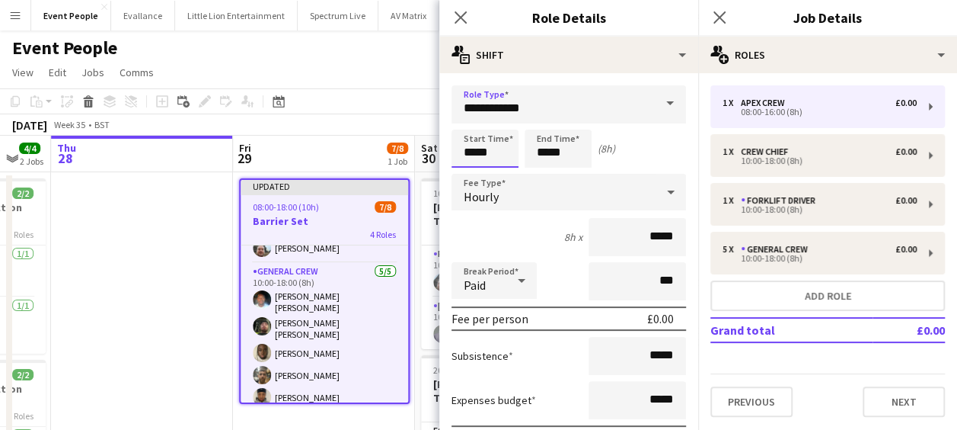
click at [487, 143] on input "*****" at bounding box center [485, 148] width 67 height 38
click at [471, 122] on div at bounding box center [470, 121] width 30 height 15
type input "*****"
click at [471, 122] on div at bounding box center [470, 121] width 30 height 15
click at [561, 140] on input "*****" at bounding box center [558, 148] width 67 height 38
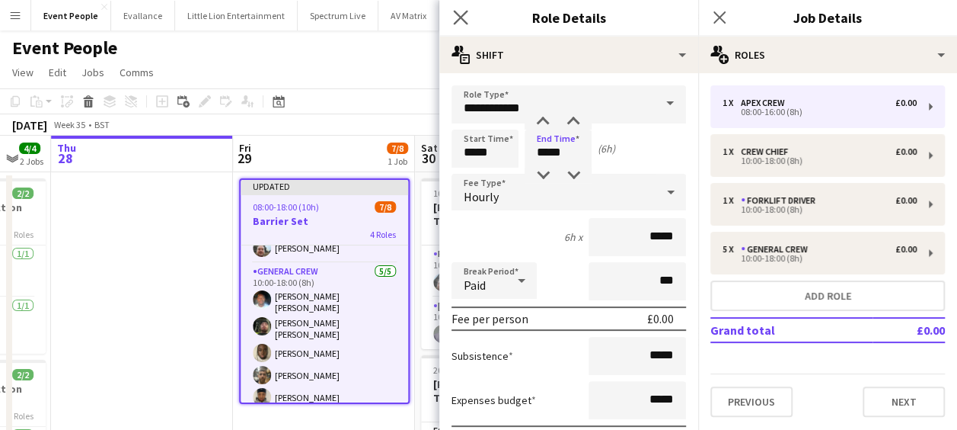
click at [453, 15] on icon "Close pop-in" at bounding box center [460, 17] width 14 height 14
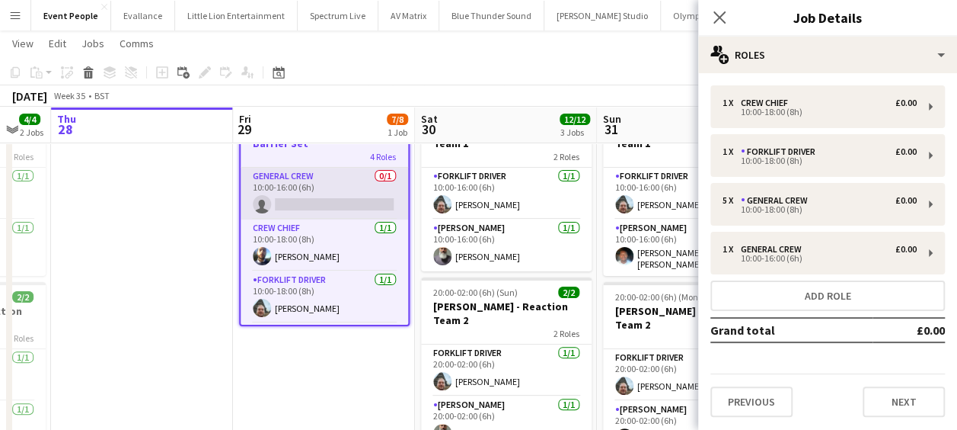
click at [329, 202] on app-card-role "General Crew 0/1 10:00-16:00 (6h) single-neutral-actions" at bounding box center [325, 194] width 168 height 52
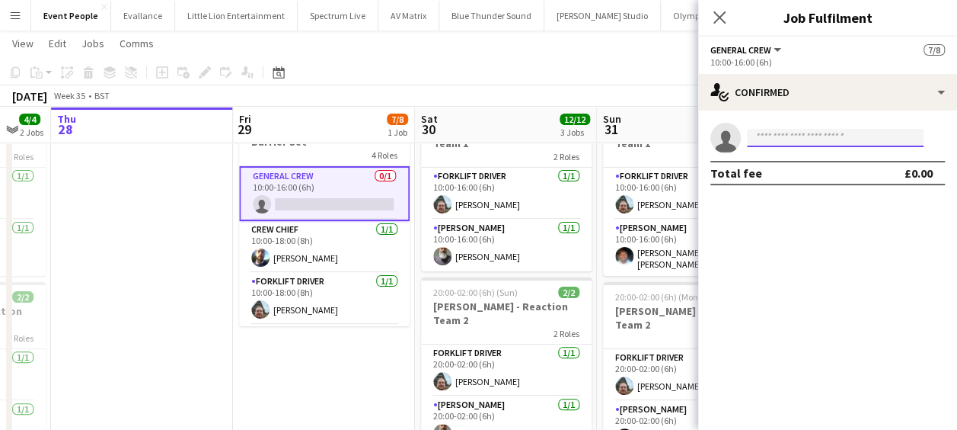
click at [765, 137] on input at bounding box center [835, 138] width 177 height 18
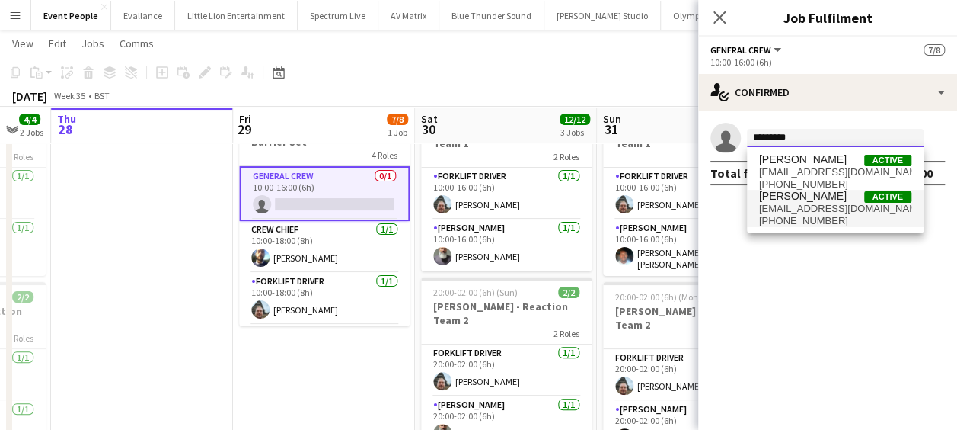
type input "*********"
click at [805, 219] on span "+447889712228" at bounding box center [835, 221] width 152 height 12
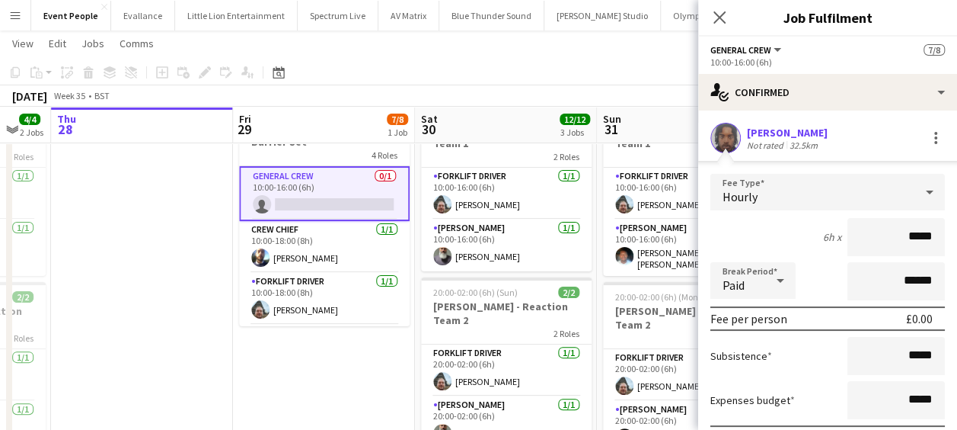
drag, startPoint x: 892, startPoint y: 246, endPoint x: 958, endPoint y: 246, distance: 66.3
type input "******"
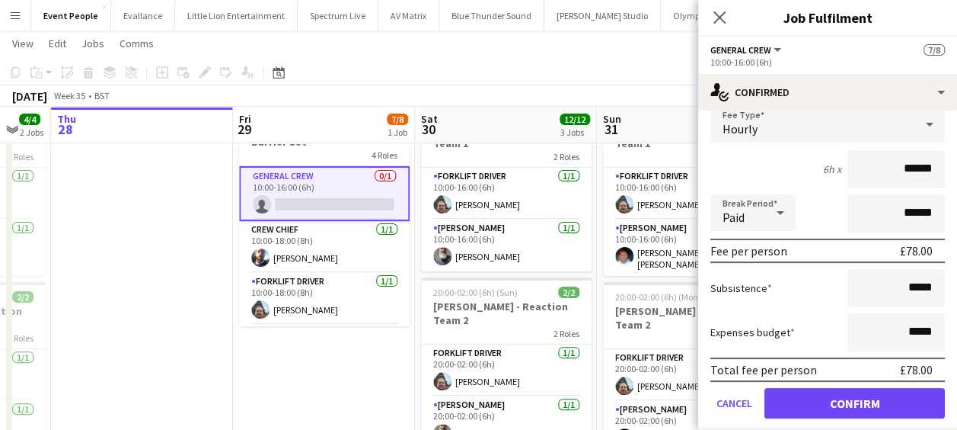
scroll to position [113, 0]
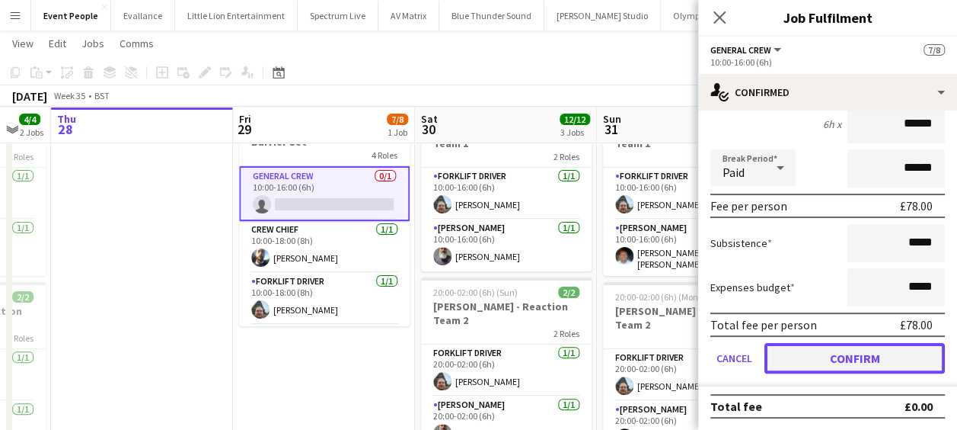
click at [852, 350] on button "Confirm" at bounding box center [855, 358] width 181 height 30
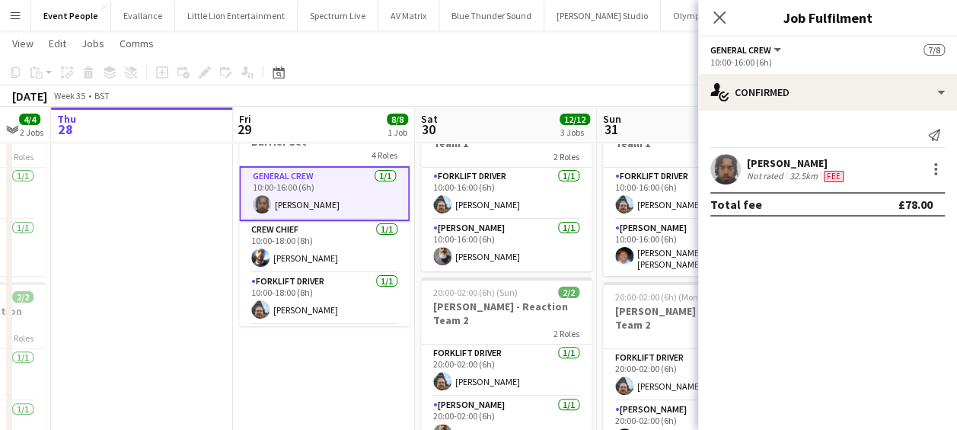
scroll to position [0, 0]
click at [715, 20] on icon "Close pop-in" at bounding box center [719, 17] width 14 height 14
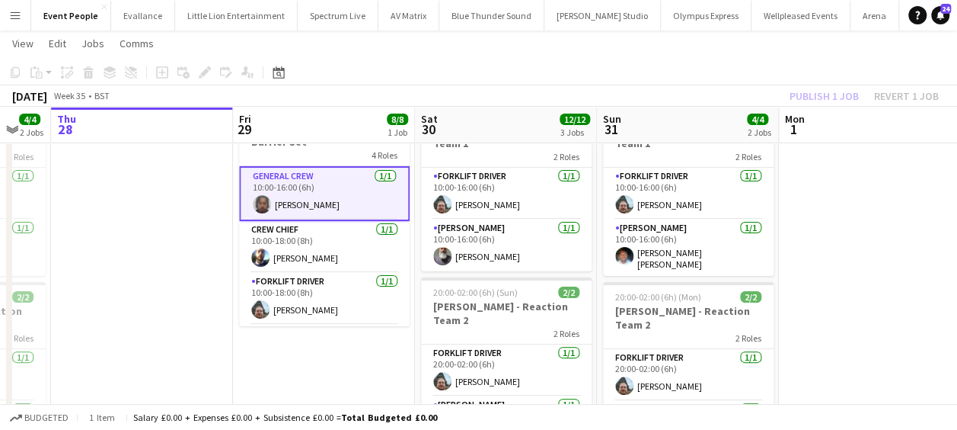
click at [830, 102] on div "Publish 1 job Revert 1 job" at bounding box center [865, 96] width 186 height 20
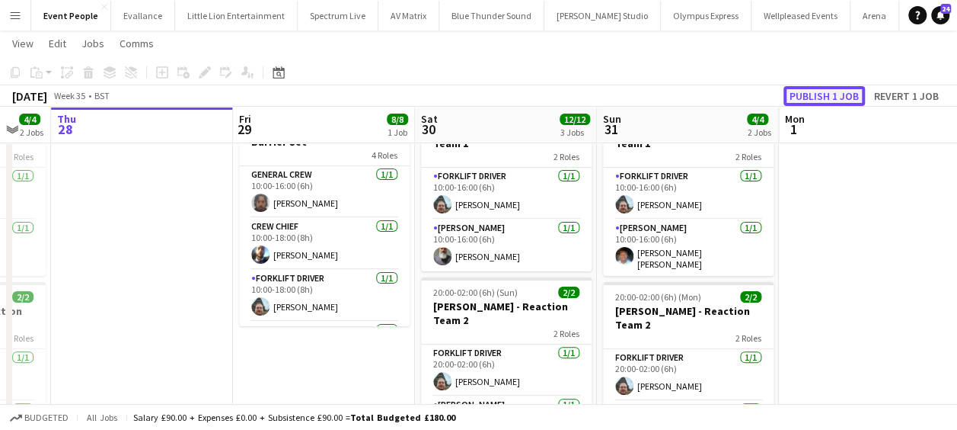
click at [830, 97] on button "Publish 1 job" at bounding box center [824, 96] width 81 height 20
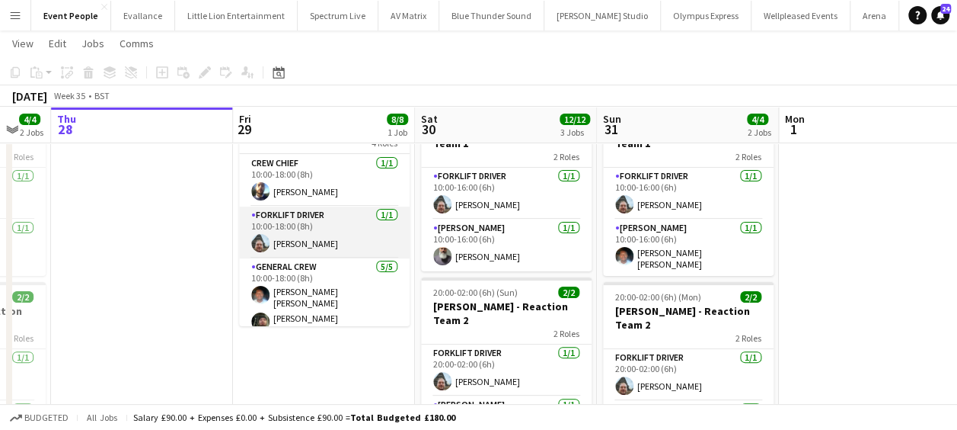
scroll to position [123, 0]
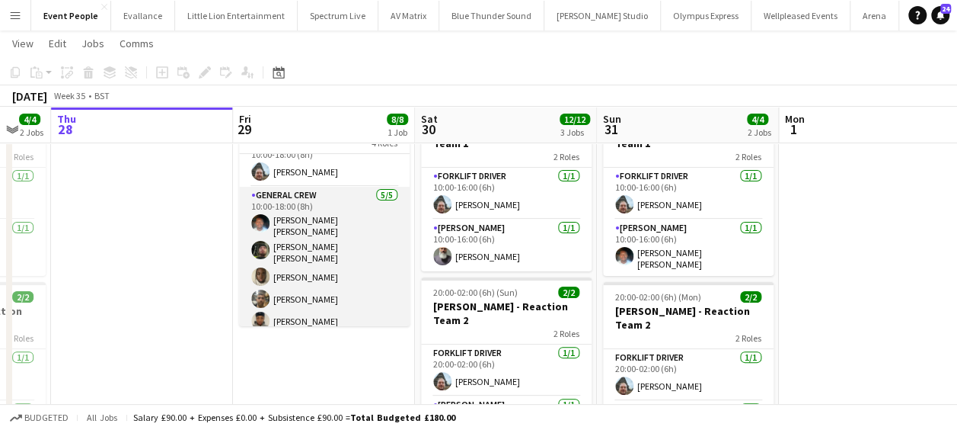
click at [314, 269] on app-card-role "General Crew 5/5 10:00-18:00 (8h) Fitzgerald Williams-Owens Kane O’Neill David …" at bounding box center [324, 261] width 171 height 149
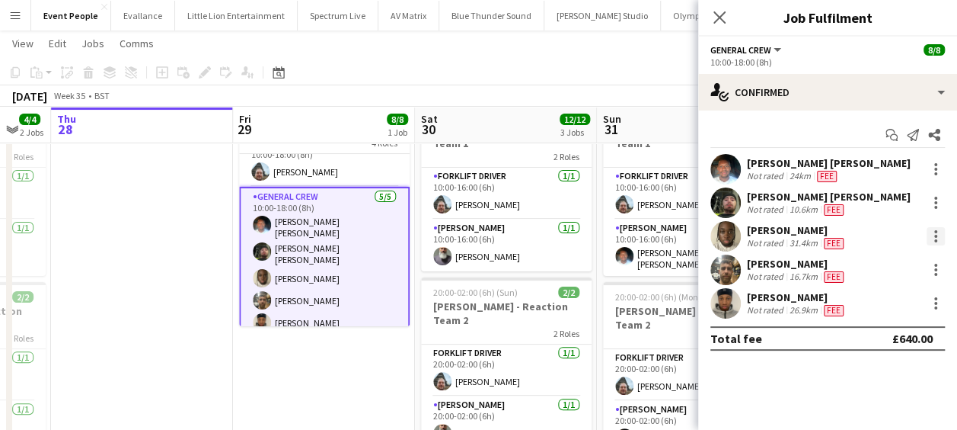
click at [938, 235] on div at bounding box center [936, 236] width 18 height 18
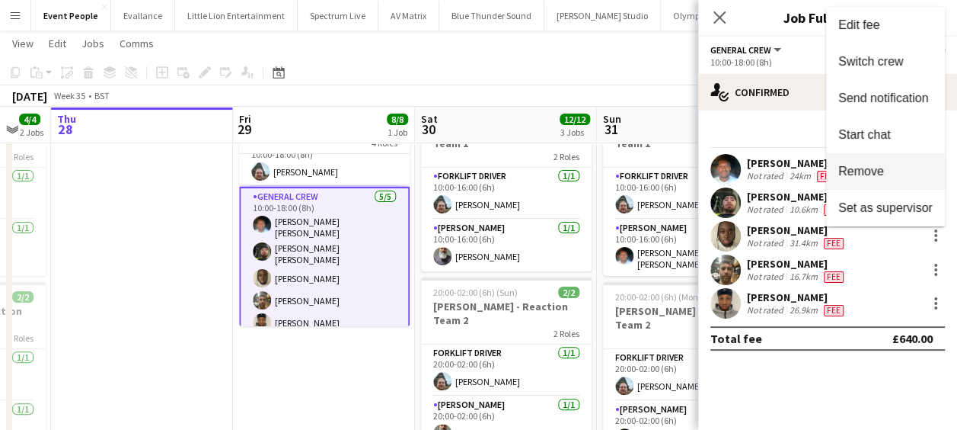
click at [883, 177] on span "Remove" at bounding box center [862, 171] width 46 height 13
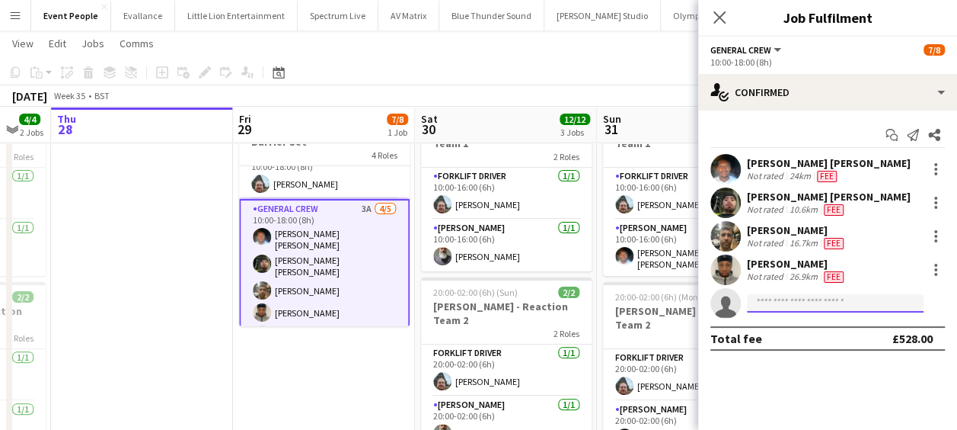
click at [796, 308] on input at bounding box center [835, 303] width 177 height 18
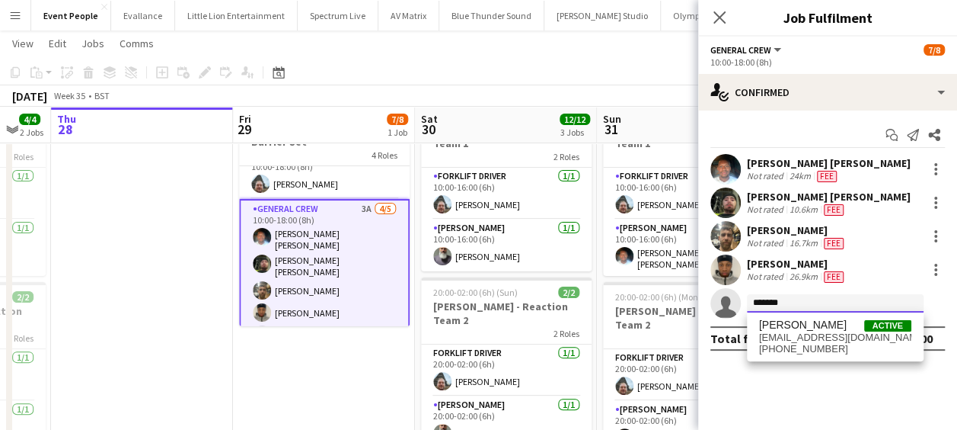
type input "*******"
click at [800, 339] on span "[EMAIL_ADDRESS][DOMAIN_NAME]" at bounding box center [835, 337] width 152 height 12
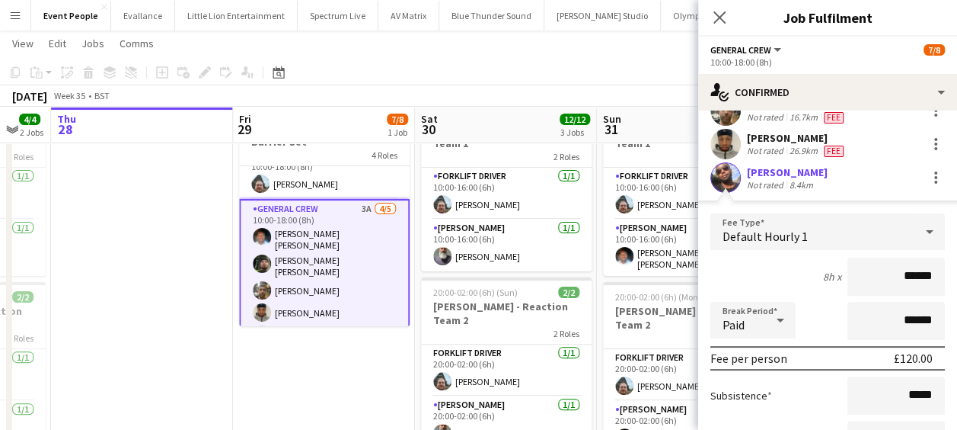
scroll to position [228, 0]
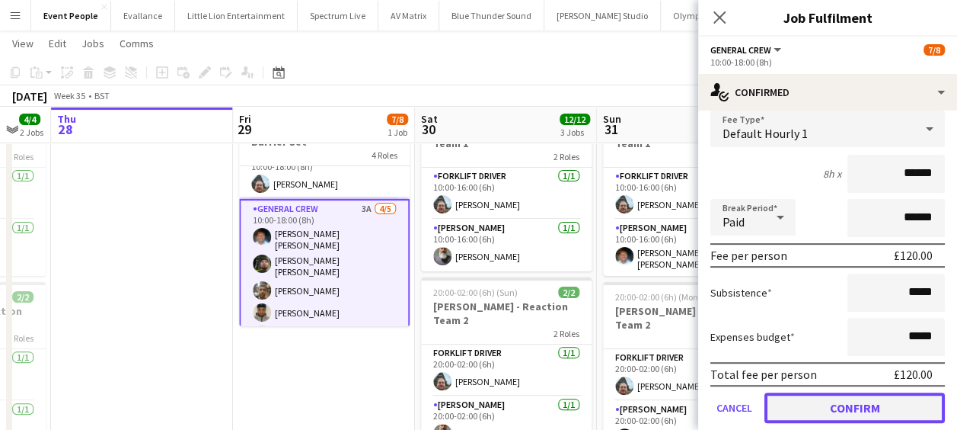
click at [845, 413] on button "Confirm" at bounding box center [855, 407] width 181 height 30
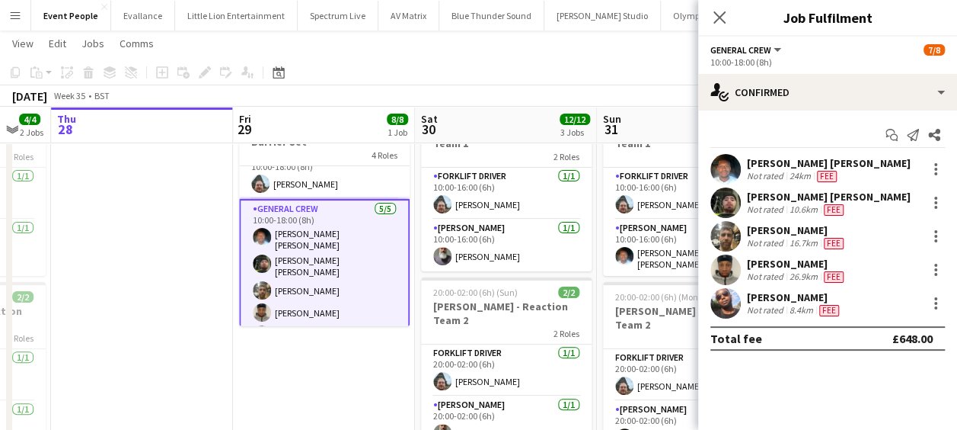
scroll to position [0, 0]
click at [719, 16] on icon "Close pop-in" at bounding box center [719, 17] width 14 height 14
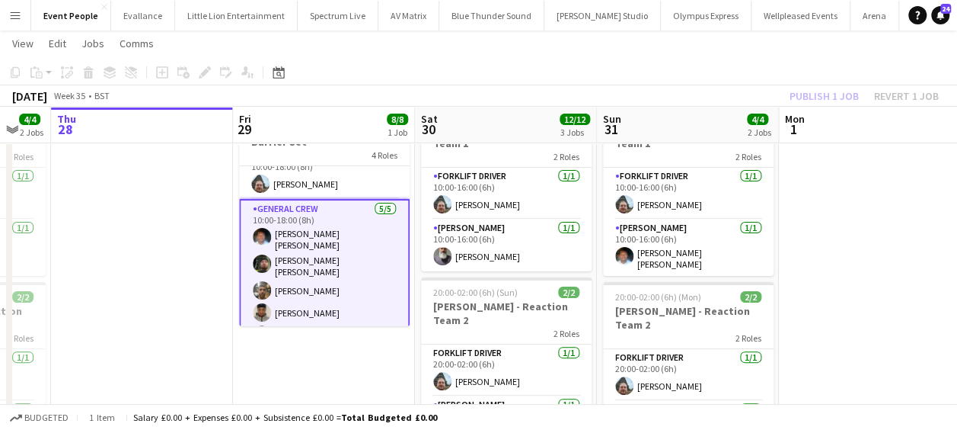
drag, startPoint x: 821, startPoint y: 194, endPoint x: 829, endPoint y: 165, distance: 29.9
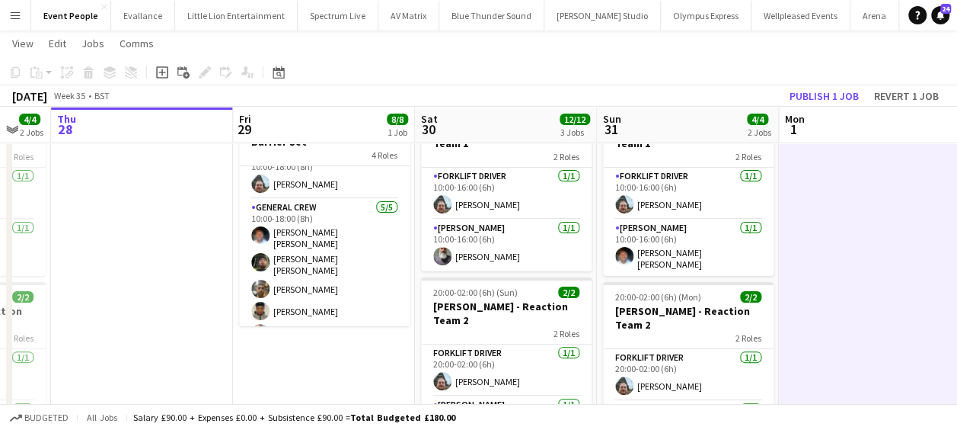
scroll to position [0, 494]
click at [829, 94] on button "Publish 1 job" at bounding box center [824, 96] width 81 height 20
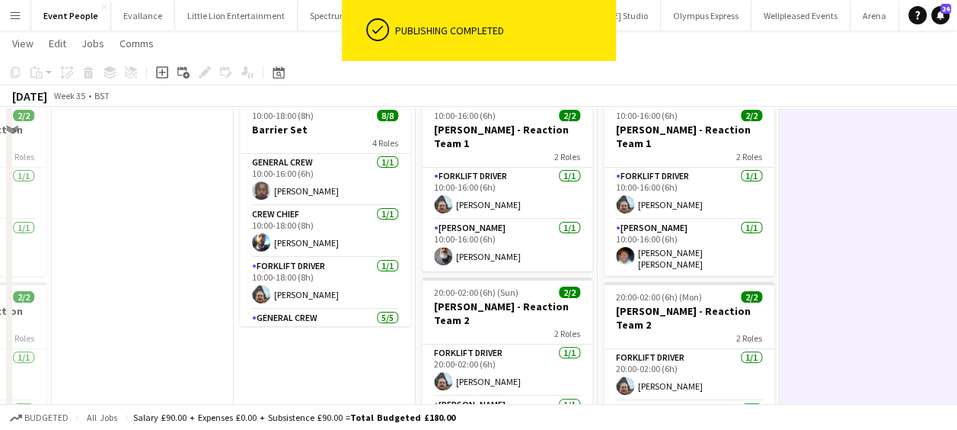
scroll to position [0, 0]
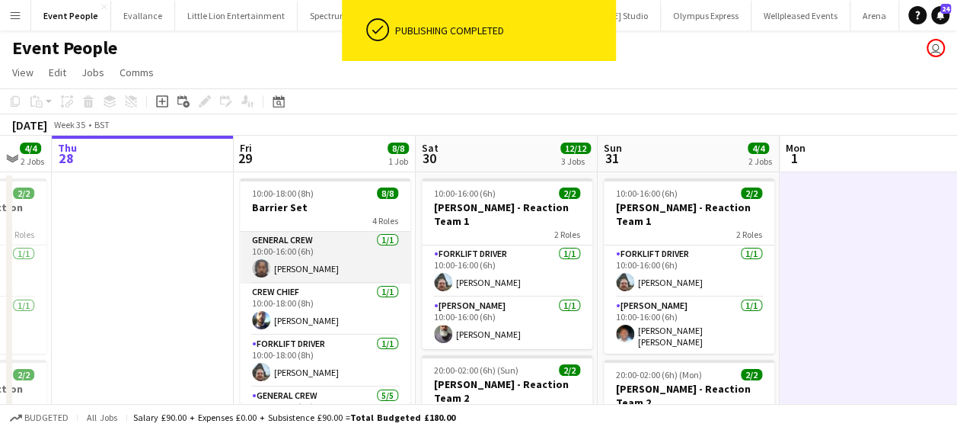
click at [258, 265] on app-user-avatar at bounding box center [261, 268] width 18 height 18
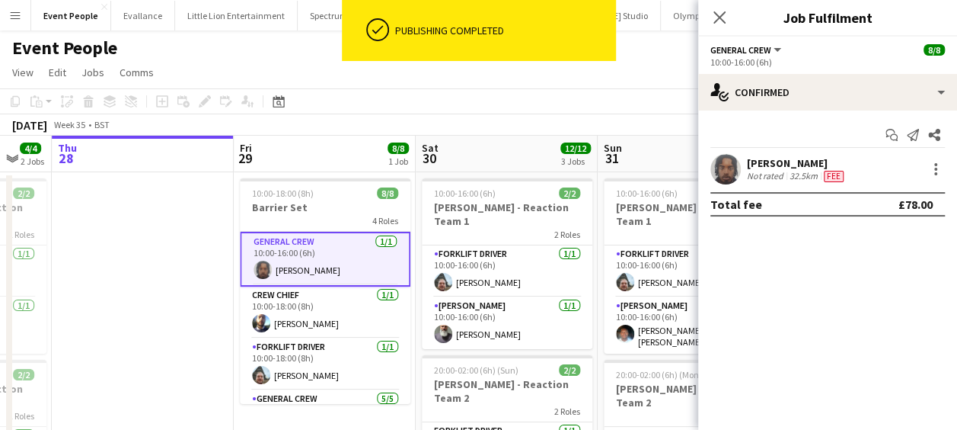
click at [722, 171] on app-user-avatar at bounding box center [726, 169] width 30 height 30
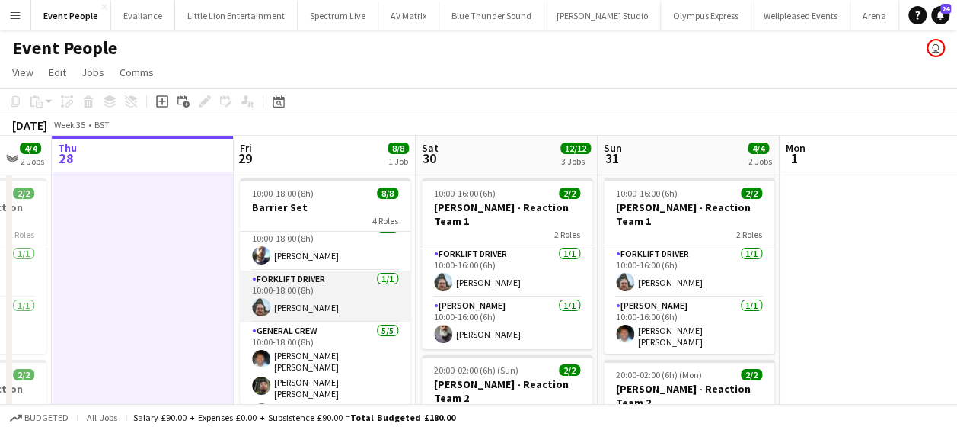
scroll to position [123, 0]
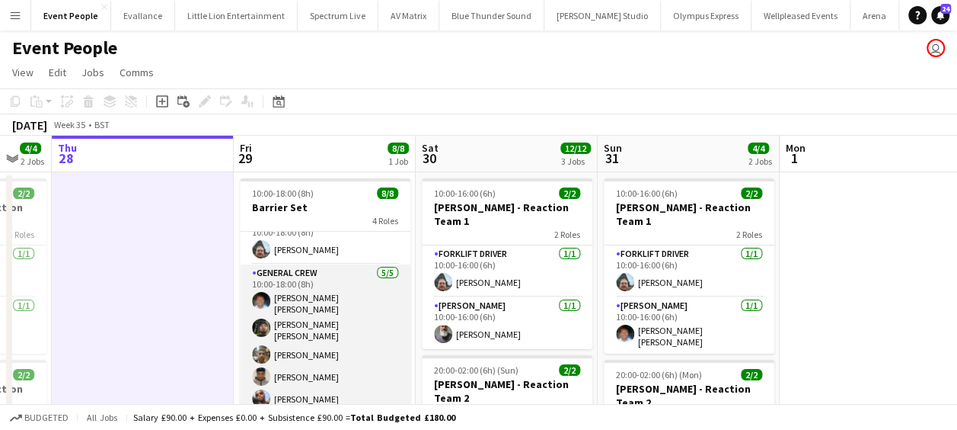
click at [308, 338] on app-card-role "General Crew 5/5 10:00-18:00 (8h) Fitzgerald Williams-Owens Kane O’Neill James …" at bounding box center [325, 338] width 171 height 149
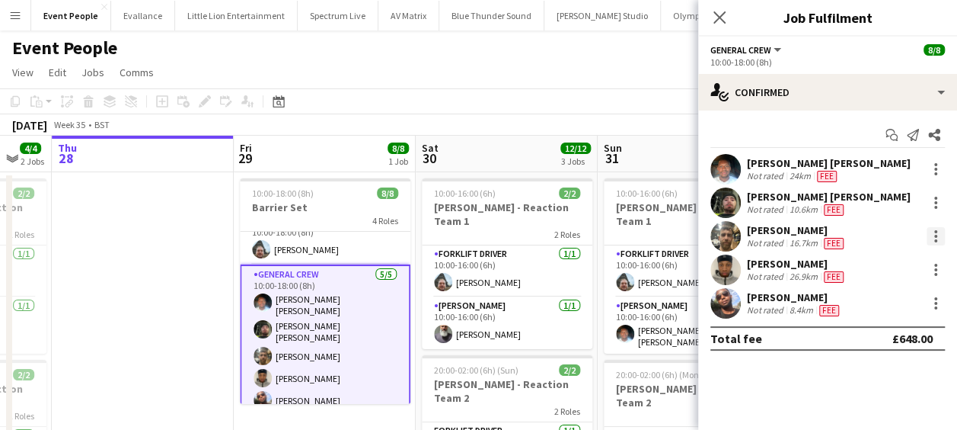
click at [935, 230] on div at bounding box center [935, 231] width 3 height 3
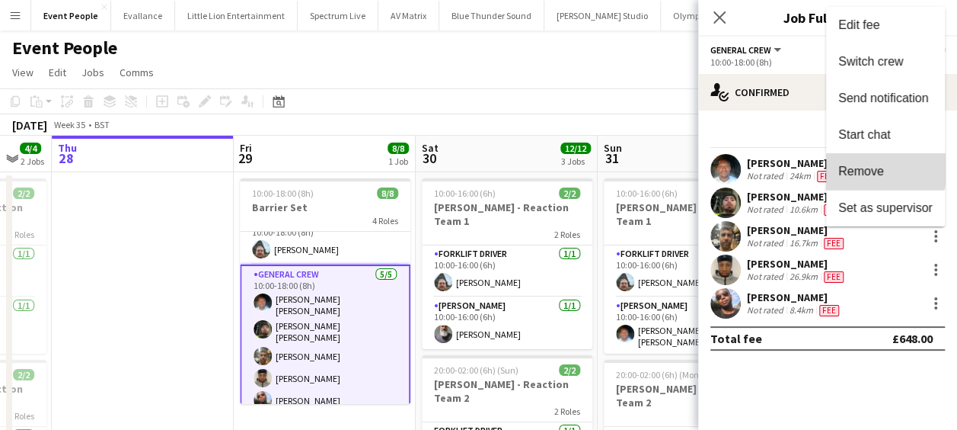
click at [864, 165] on span "Remove" at bounding box center [862, 171] width 46 height 13
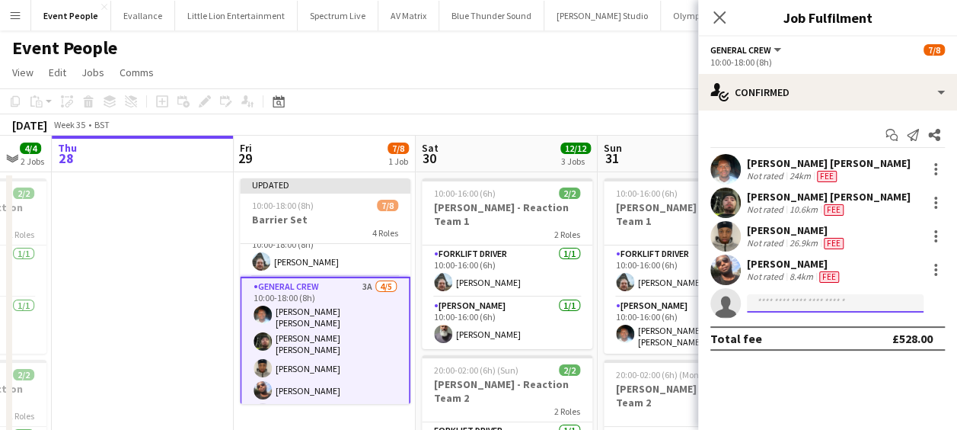
click at [766, 298] on input at bounding box center [835, 303] width 177 height 18
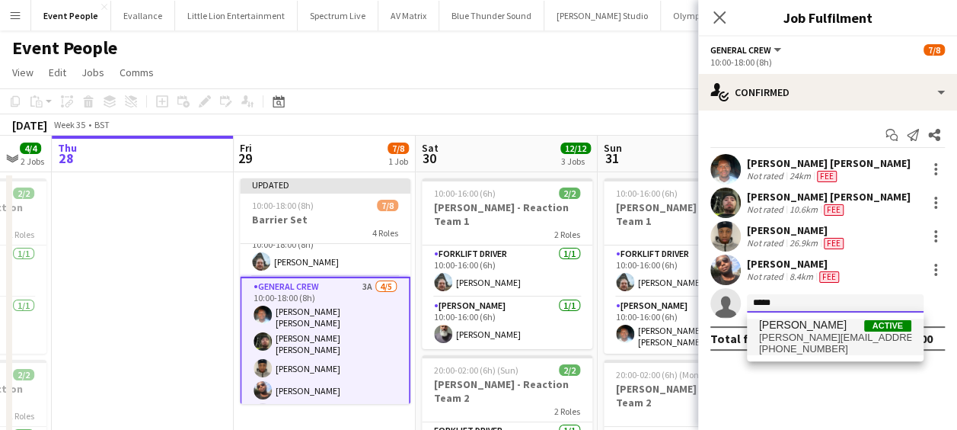
type input "*****"
click at [813, 320] on span "Lucas Fluin" at bounding box center [803, 324] width 88 height 13
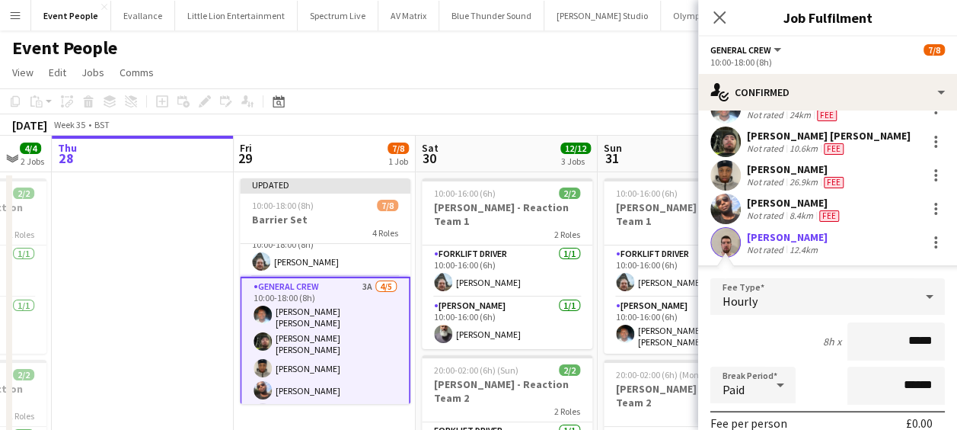
scroll to position [152, 0]
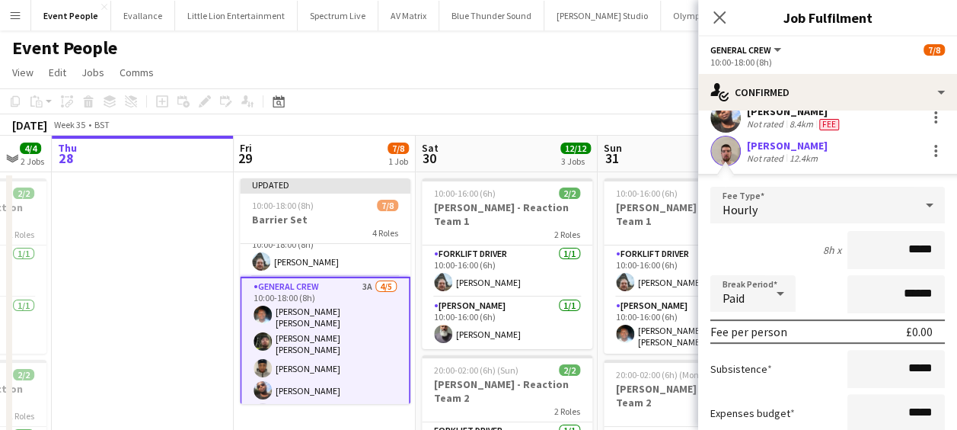
drag, startPoint x: 873, startPoint y: 234, endPoint x: 971, endPoint y: 251, distance: 99.7
type input "******"
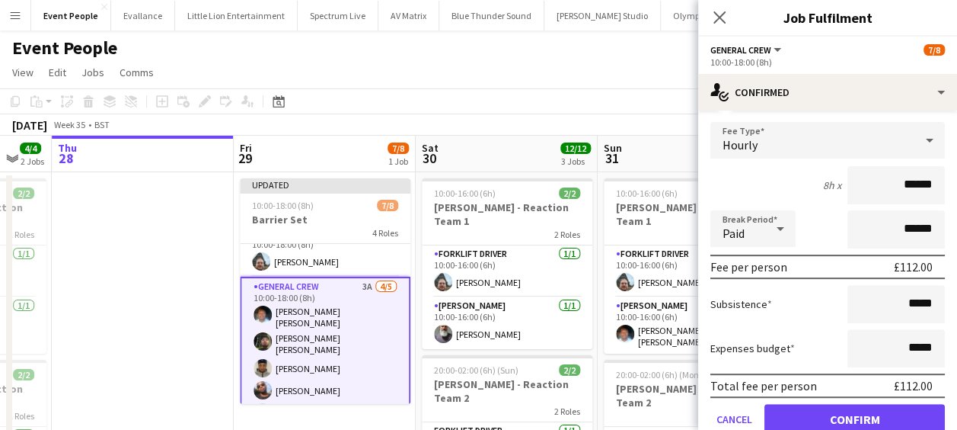
scroll to position [278, 0]
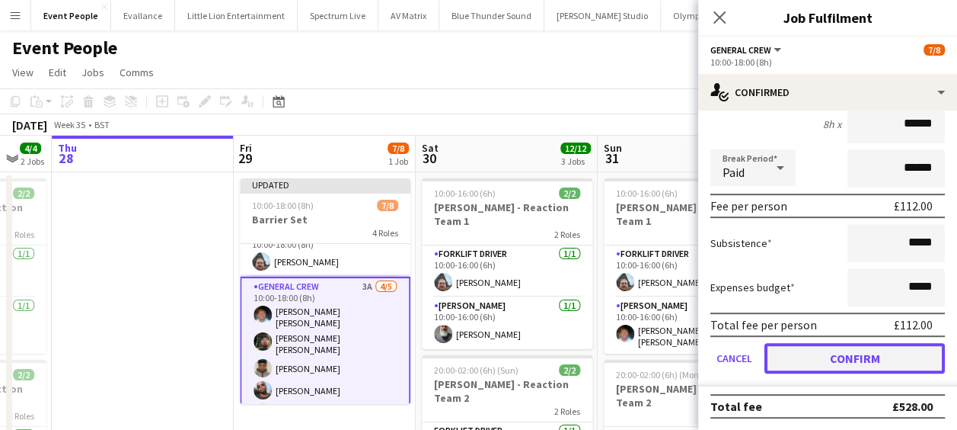
click at [865, 369] on button "Confirm" at bounding box center [855, 358] width 181 height 30
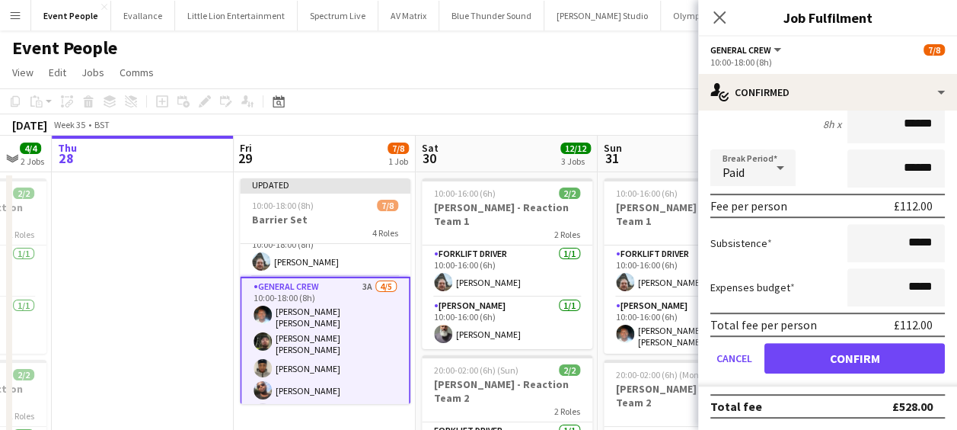
scroll to position [0, 0]
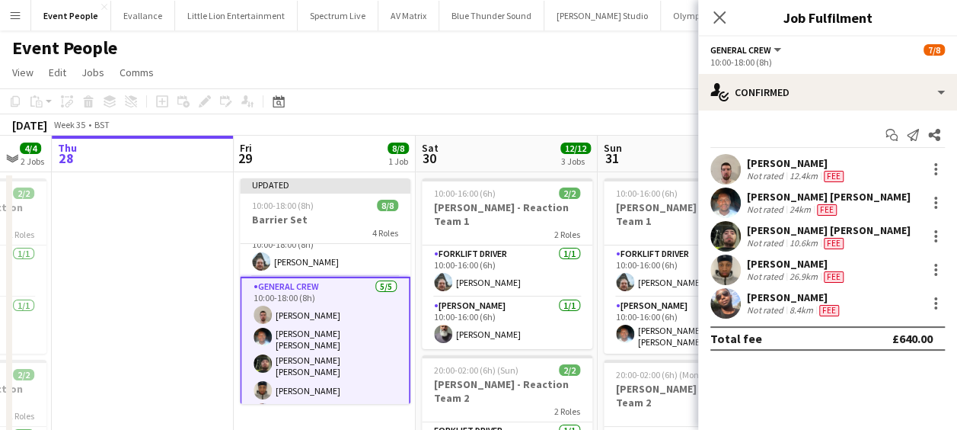
click at [724, 165] on app-user-avatar at bounding box center [726, 169] width 30 height 30
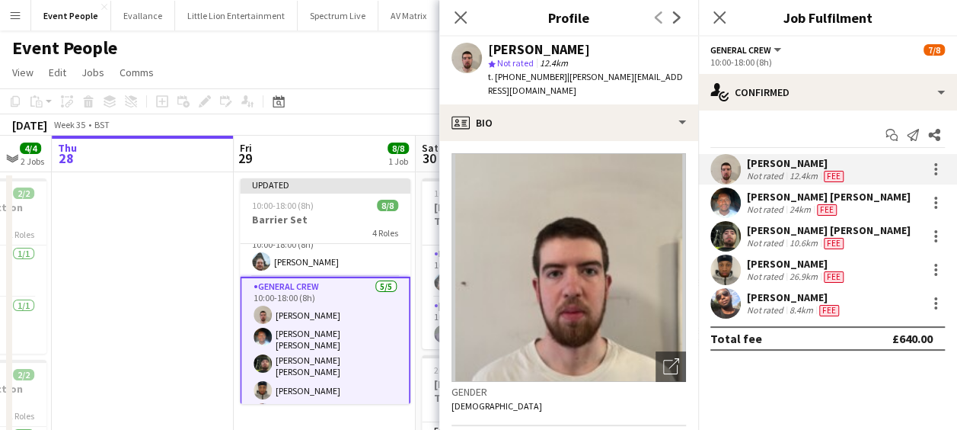
click at [460, 14] on icon "Close pop-in" at bounding box center [461, 17] width 12 height 12
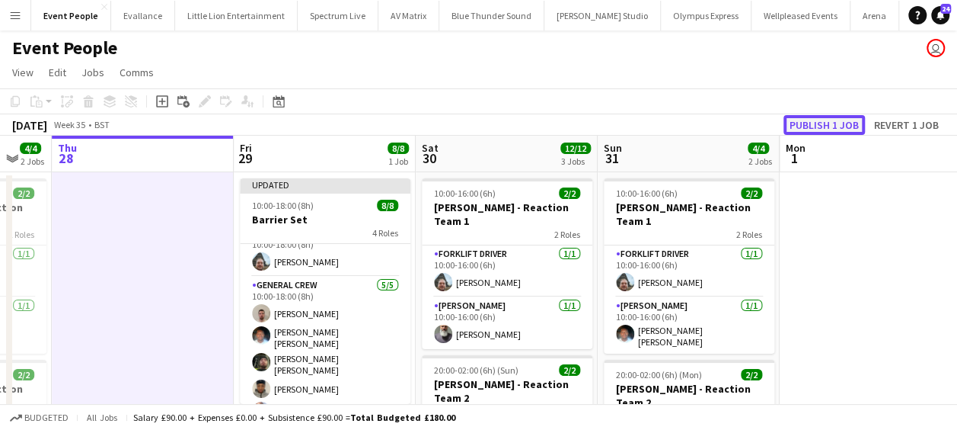
click at [813, 122] on button "Publish 1 job" at bounding box center [824, 125] width 81 height 20
